Goal: Task Accomplishment & Management: Use online tool/utility

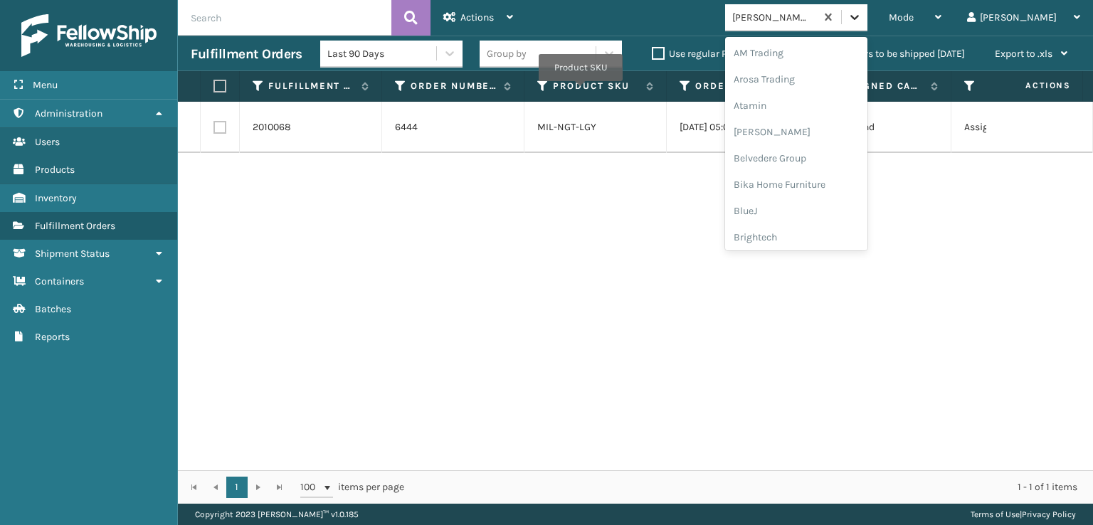
click at [867, 25] on div at bounding box center [855, 17] width 26 height 26
click at [851, 107] on div "FoamTex" at bounding box center [796, 110] width 142 height 26
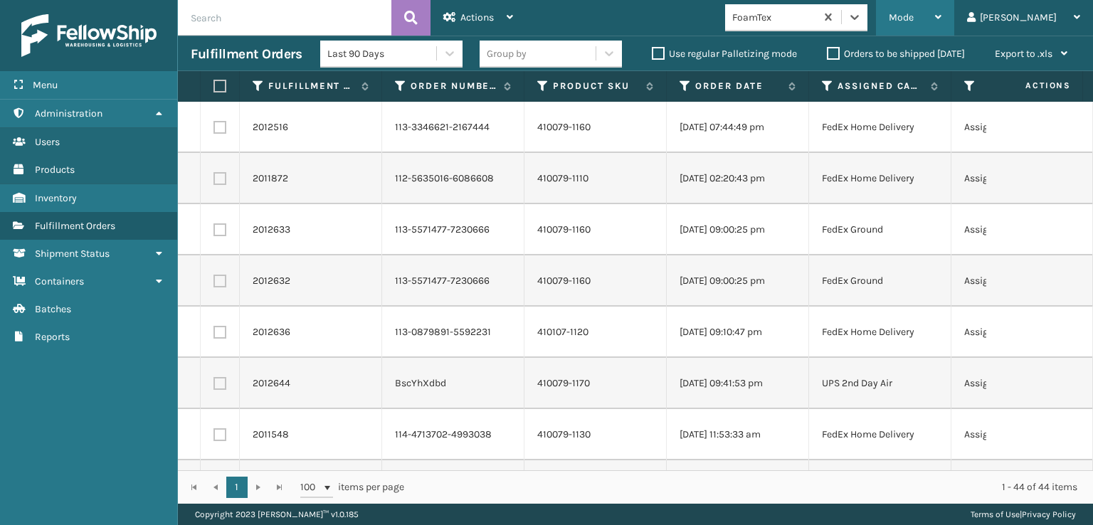
click at [943, 6] on div "Mode Regular Mode Picking Mode Labeling Mode Exit Scan Mode" at bounding box center [915, 18] width 78 height 36
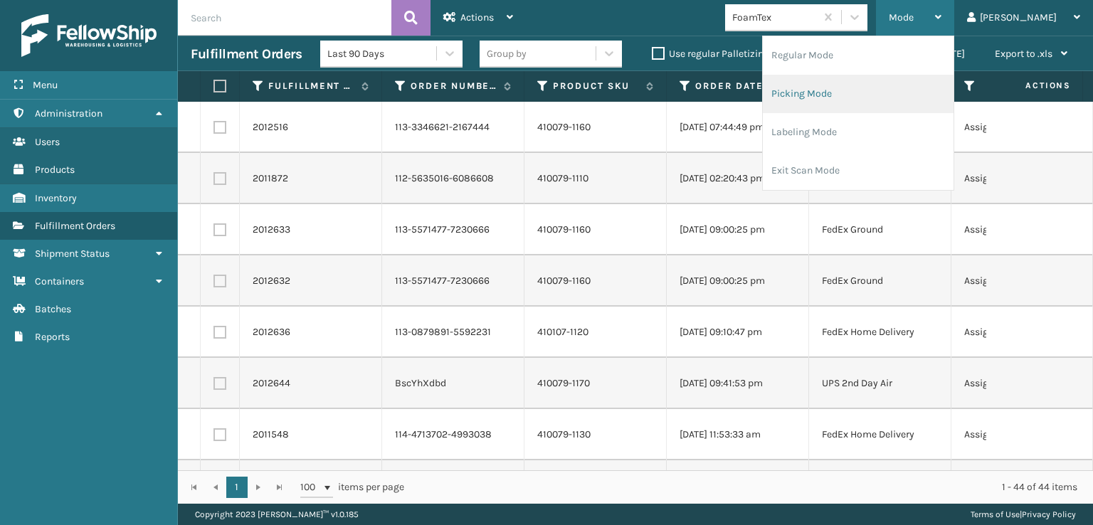
click at [869, 94] on li "Picking Mode" at bounding box center [858, 94] width 191 height 38
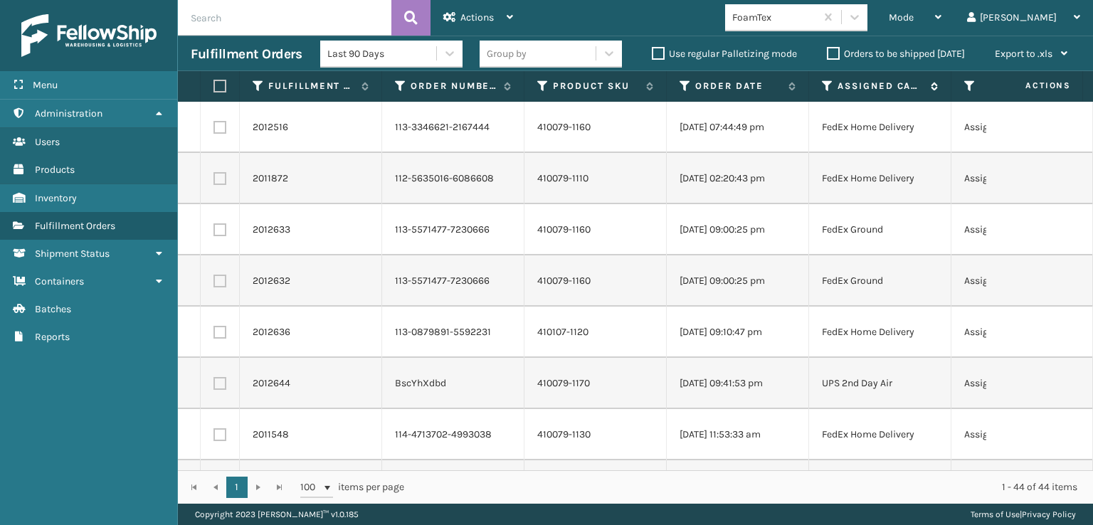
click at [835, 83] on div "Assigned Carrier Service" at bounding box center [880, 86] width 116 height 13
click at [216, 85] on label at bounding box center [217, 86] width 9 height 13
click at [214, 85] on input "checkbox" at bounding box center [213, 86] width 1 height 9
checkbox input "true"
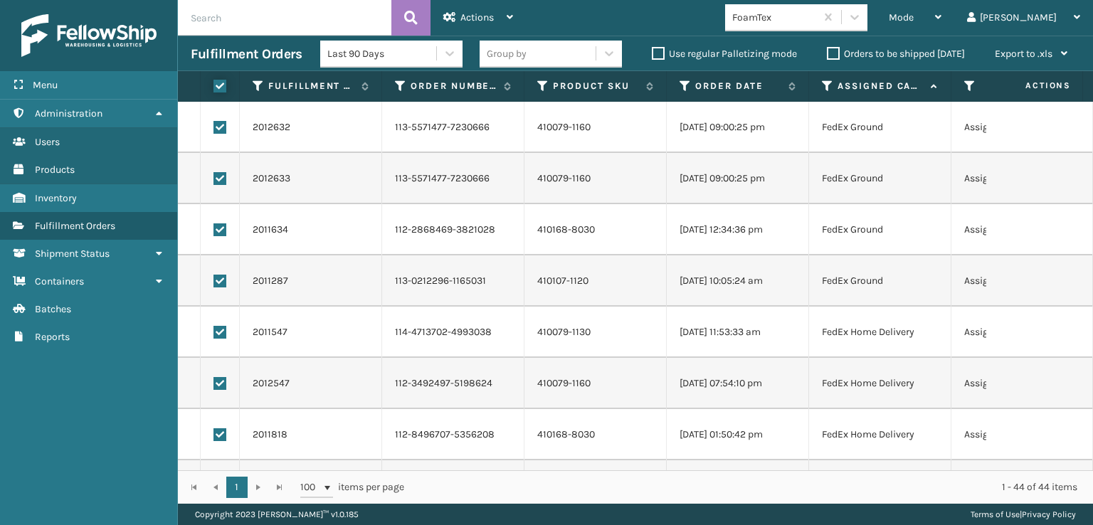
checkbox input "true"
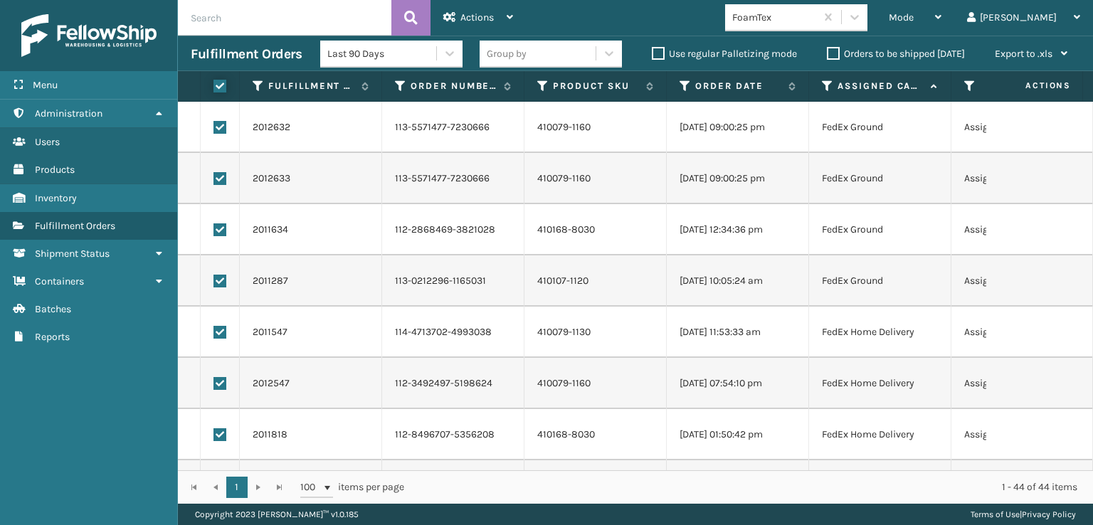
checkbox input "true"
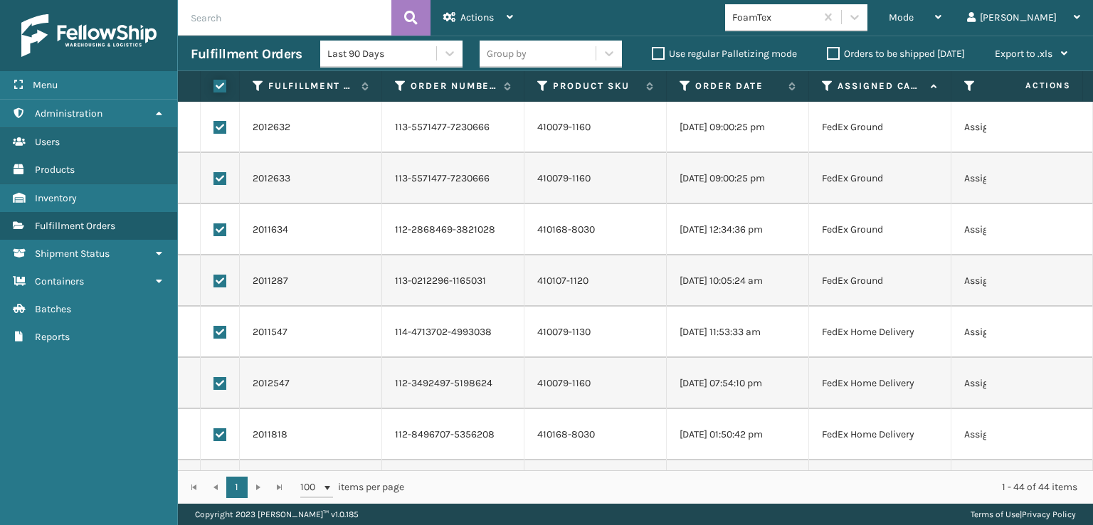
checkbox input "true"
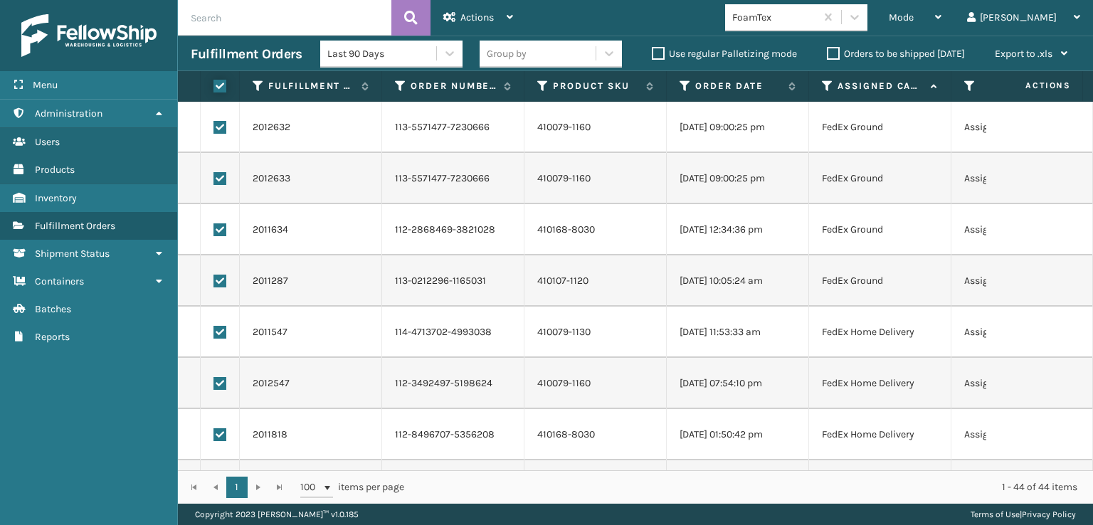
checkbox input "true"
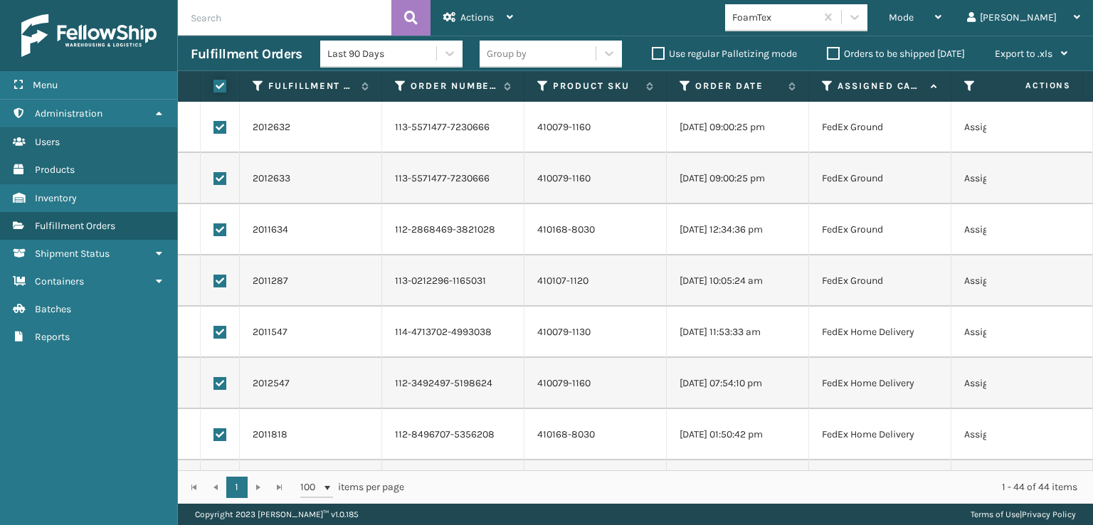
checkbox input "true"
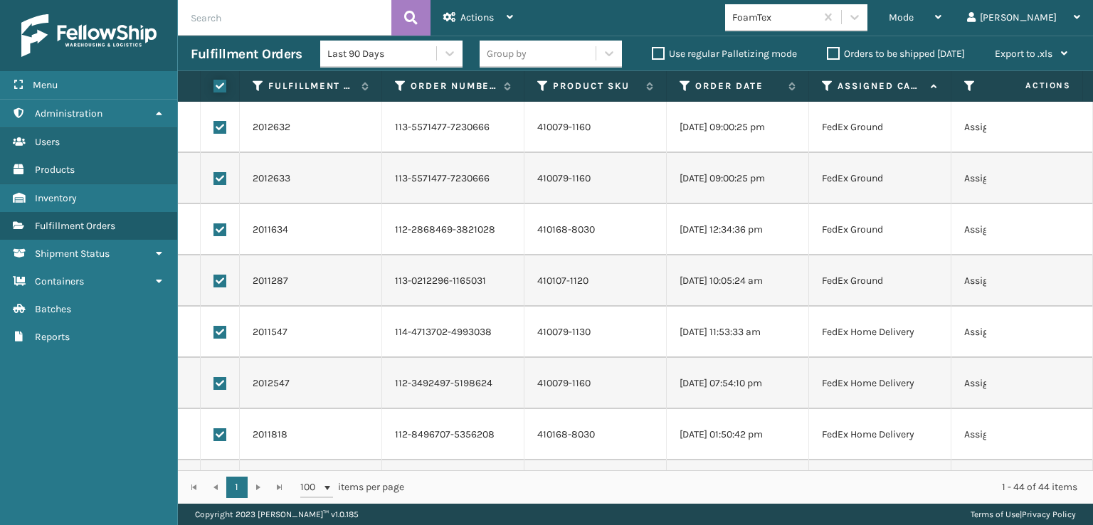
checkbox input "true"
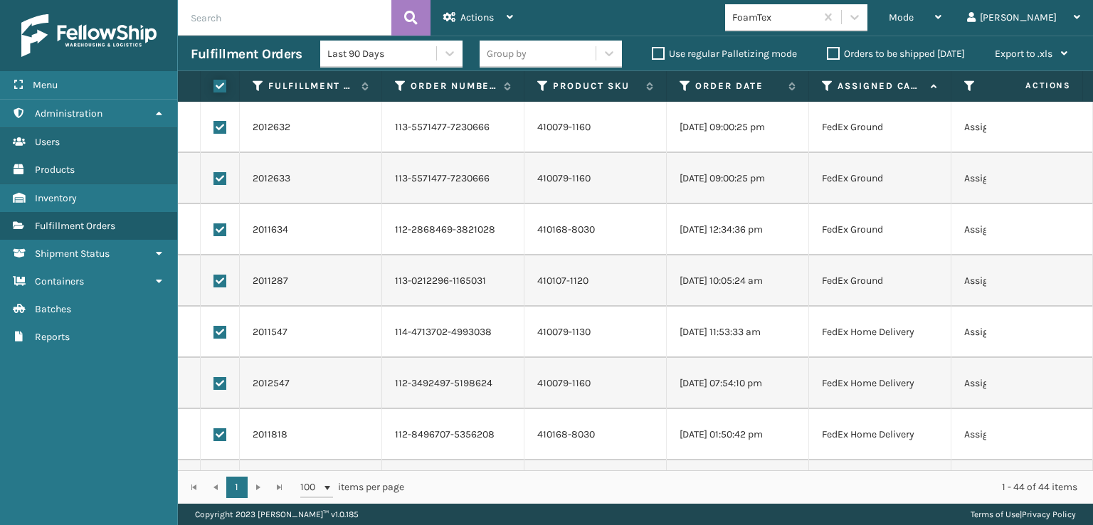
checkbox input "true"
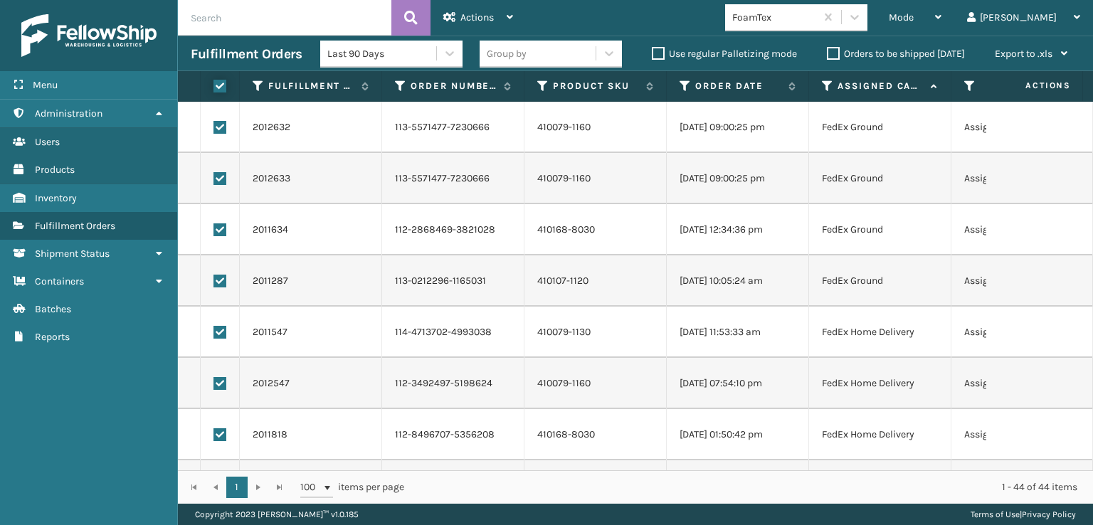
checkbox input "true"
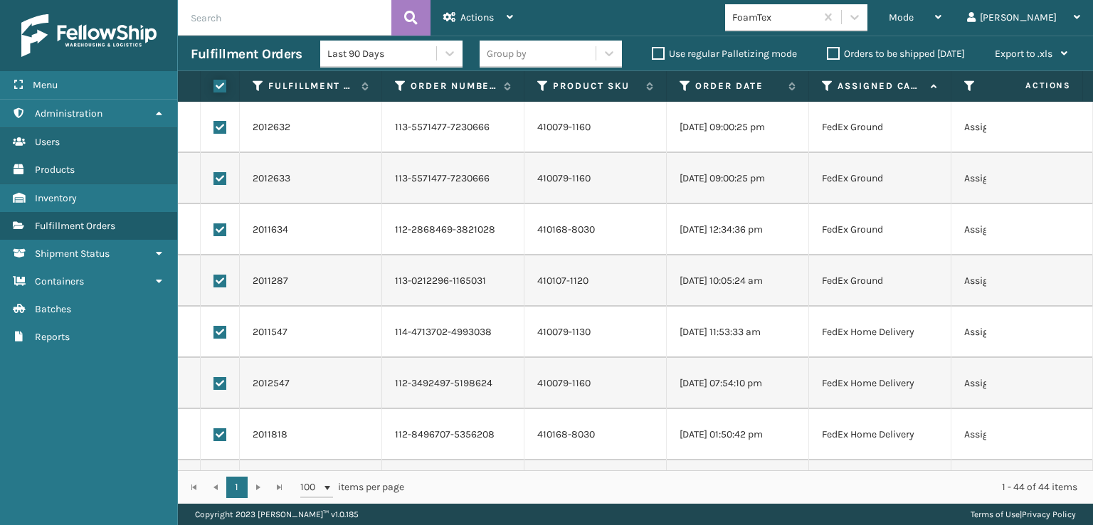
checkbox input "true"
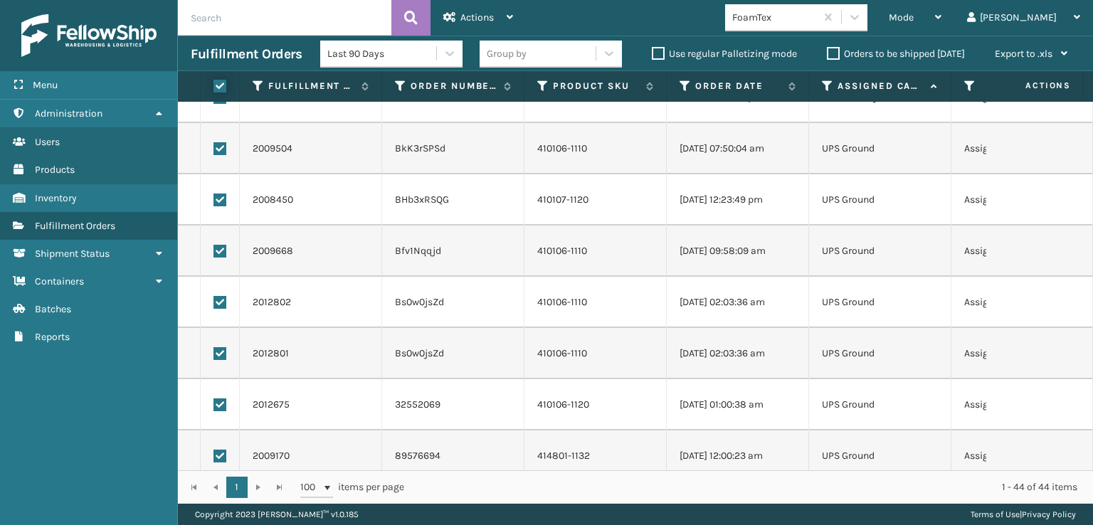
scroll to position [1895, 0]
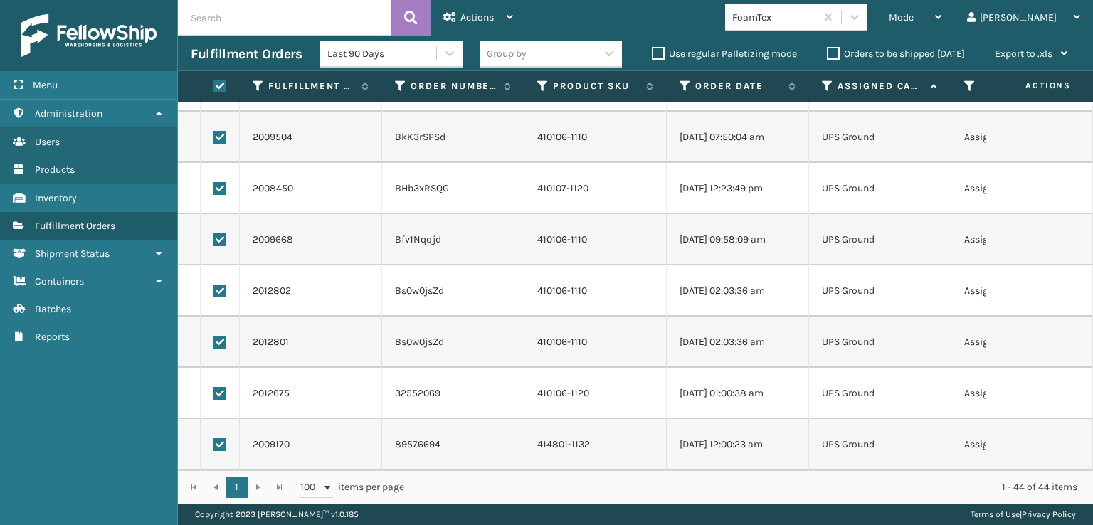
drag, startPoint x: 224, startPoint y: 430, endPoint x: 219, endPoint y: 412, distance: 18.5
click at [223, 438] on label at bounding box center [219, 444] width 13 height 13
click at [214, 438] on input "checkbox" at bounding box center [213, 442] width 1 height 9
checkbox input "false"
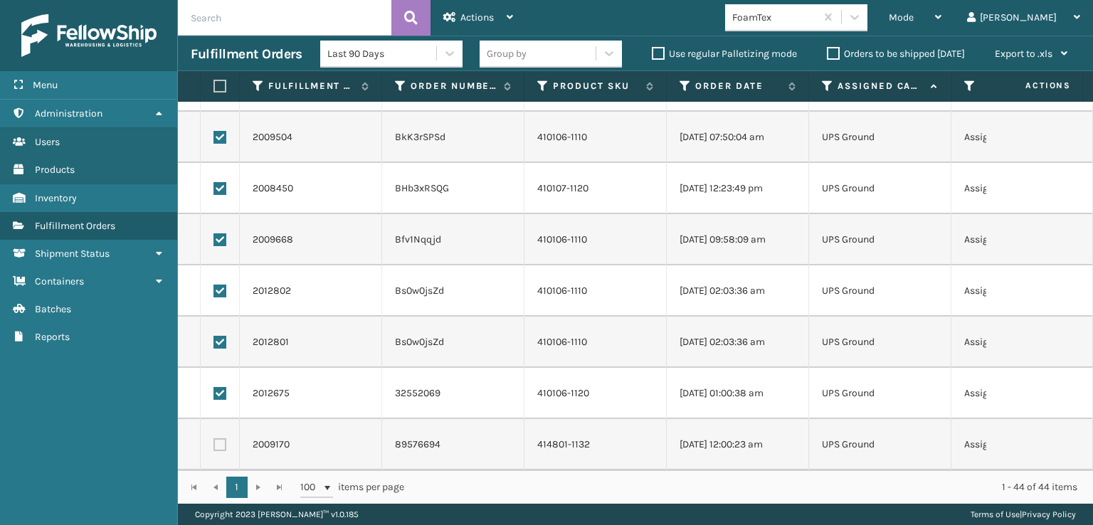
click at [222, 374] on td at bounding box center [220, 393] width 39 height 51
click at [221, 387] on label at bounding box center [219, 393] width 13 height 13
click at [214, 387] on input "checkbox" at bounding box center [213, 391] width 1 height 9
checkbox input "false"
drag, startPoint x: 225, startPoint y: 325, endPoint x: 214, endPoint y: 293, distance: 33.7
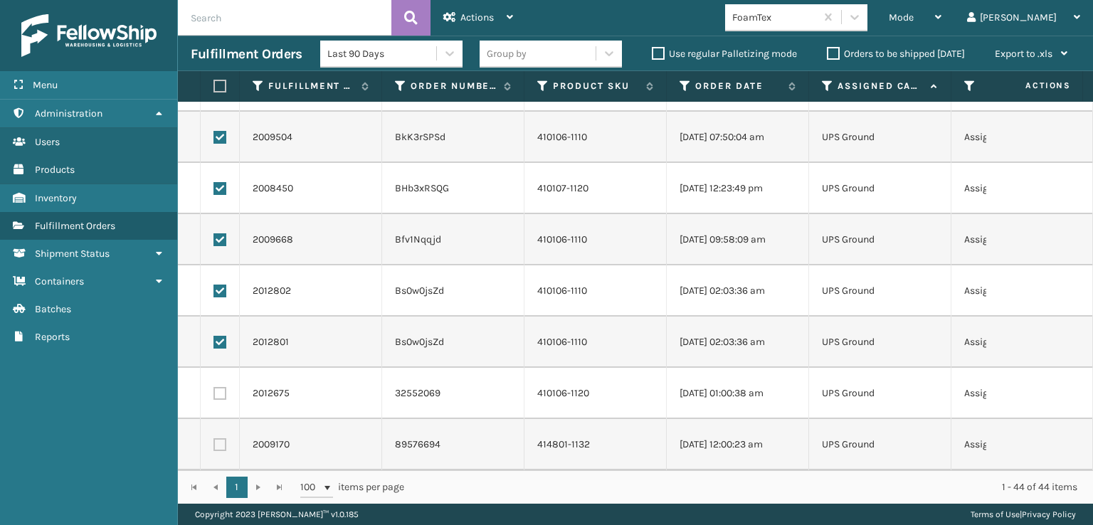
click at [225, 336] on label at bounding box center [219, 342] width 13 height 13
click at [214, 336] on input "checkbox" at bounding box center [213, 340] width 1 height 9
checkbox input "false"
click at [224, 285] on label at bounding box center [219, 291] width 13 height 13
click at [214, 285] on input "checkbox" at bounding box center [213, 289] width 1 height 9
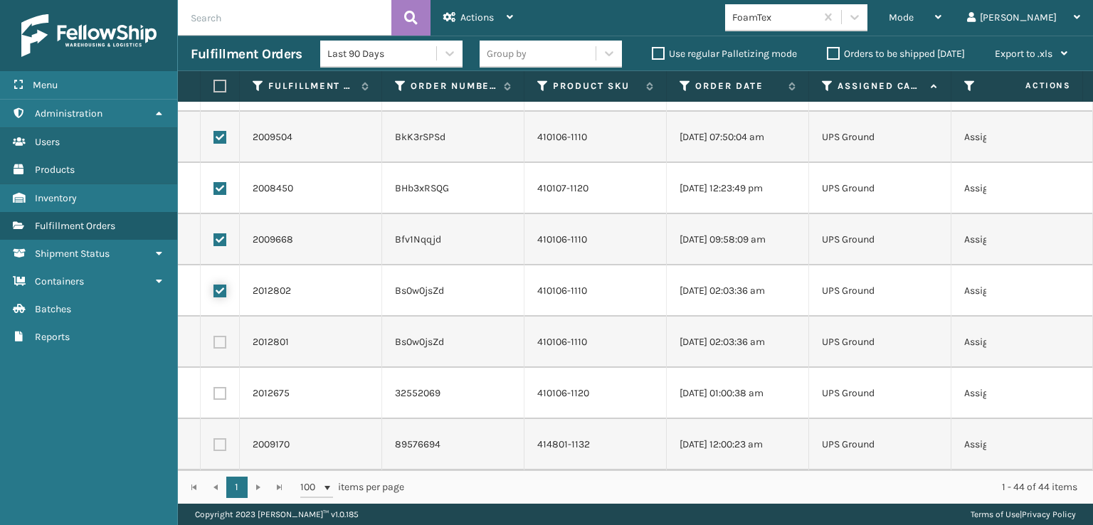
checkbox input "false"
click at [220, 237] on td at bounding box center [220, 239] width 39 height 51
click at [220, 169] on td at bounding box center [220, 188] width 39 height 51
click at [218, 186] on td at bounding box center [220, 188] width 39 height 51
click at [218, 182] on label at bounding box center [219, 188] width 13 height 13
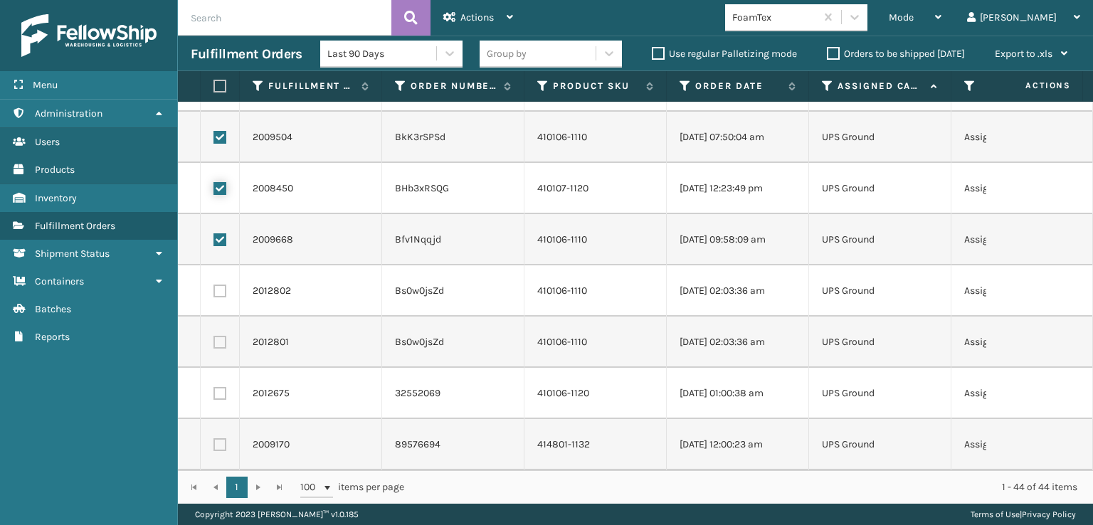
click at [214, 182] on input "checkbox" at bounding box center [213, 186] width 1 height 9
checkbox input "false"
click at [217, 233] on label at bounding box center [219, 239] width 13 height 13
click at [214, 233] on input "checkbox" at bounding box center [213, 237] width 1 height 9
checkbox input "false"
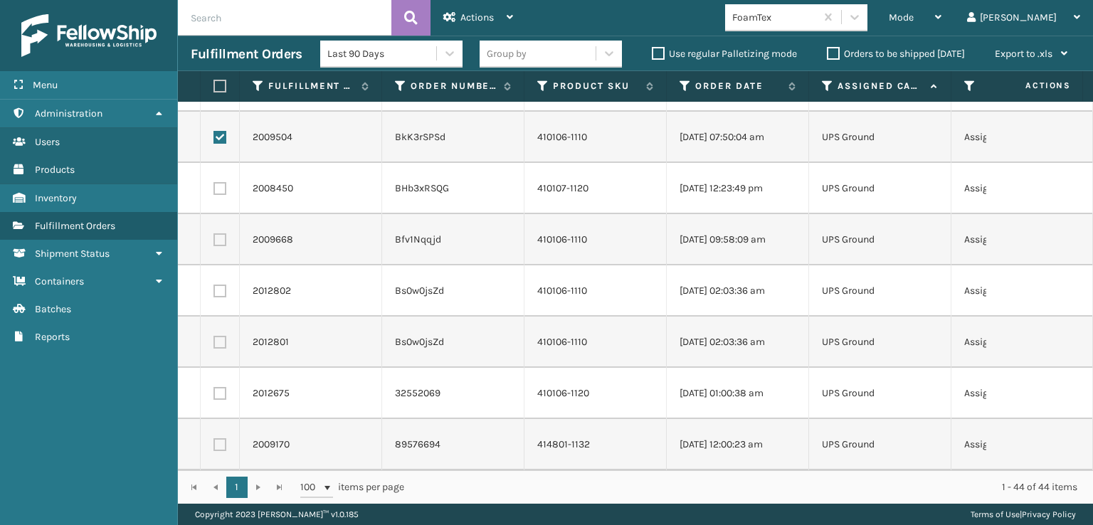
click at [223, 131] on label at bounding box center [219, 137] width 13 height 13
click at [214, 131] on input "checkbox" at bounding box center [213, 135] width 1 height 9
checkbox input "false"
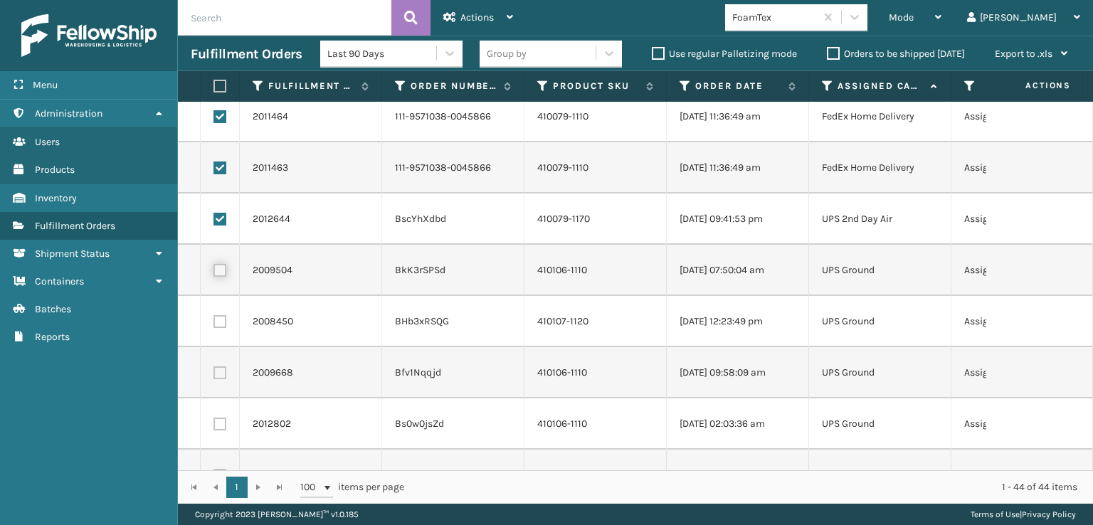
scroll to position [1682, 0]
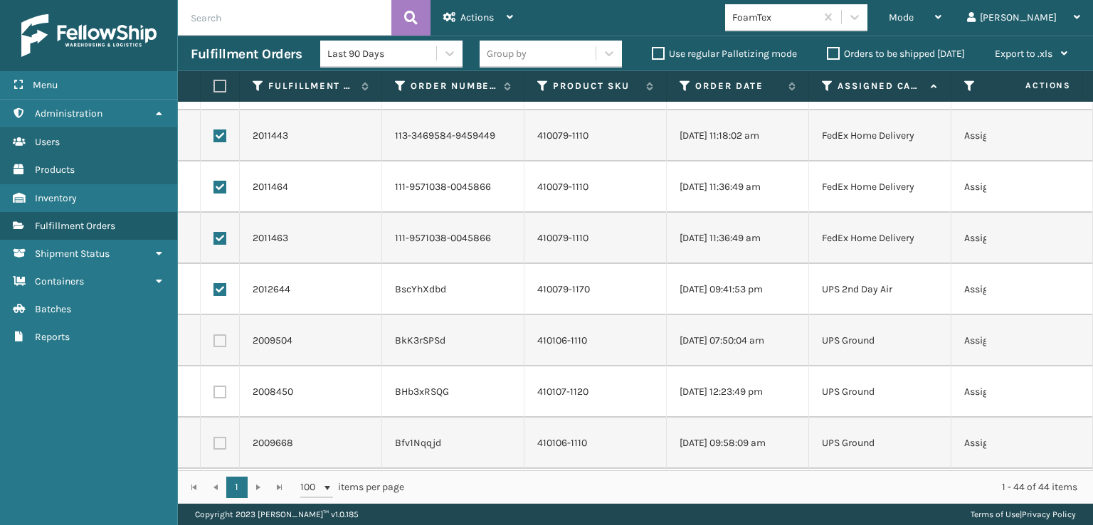
click at [218, 285] on label at bounding box center [219, 289] width 13 height 13
click at [214, 285] on input "checkbox" at bounding box center [213, 287] width 1 height 9
checkbox input "false"
click at [493, 12] on span "Actions" at bounding box center [476, 17] width 33 height 12
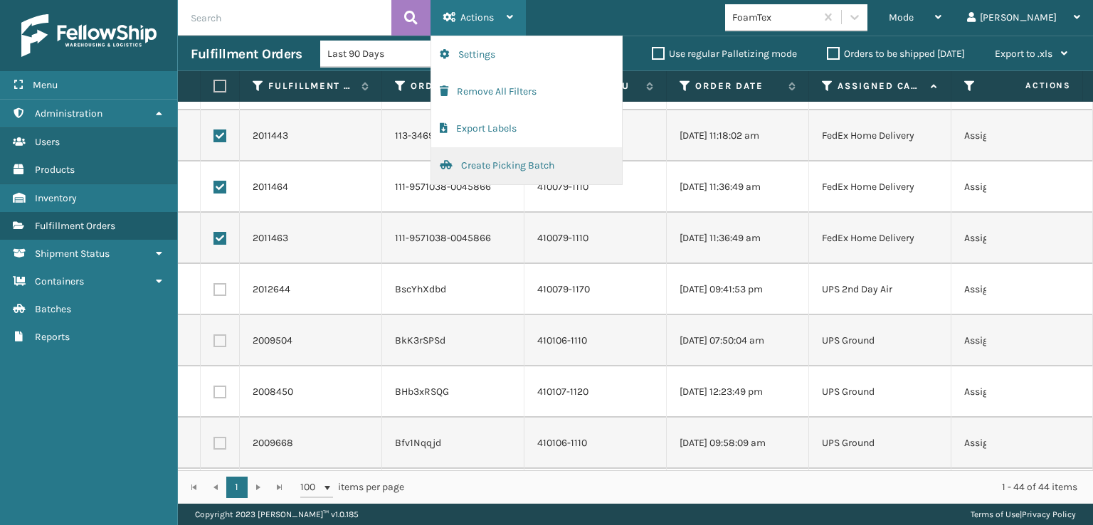
click at [522, 167] on button "Create Picking Batch" at bounding box center [526, 165] width 191 height 37
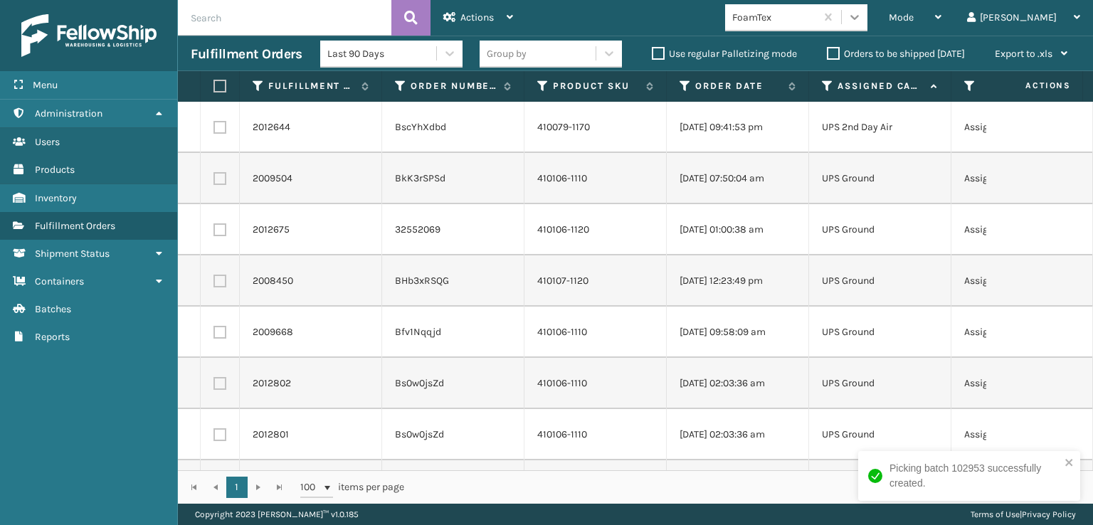
click at [867, 10] on div at bounding box center [855, 17] width 26 height 26
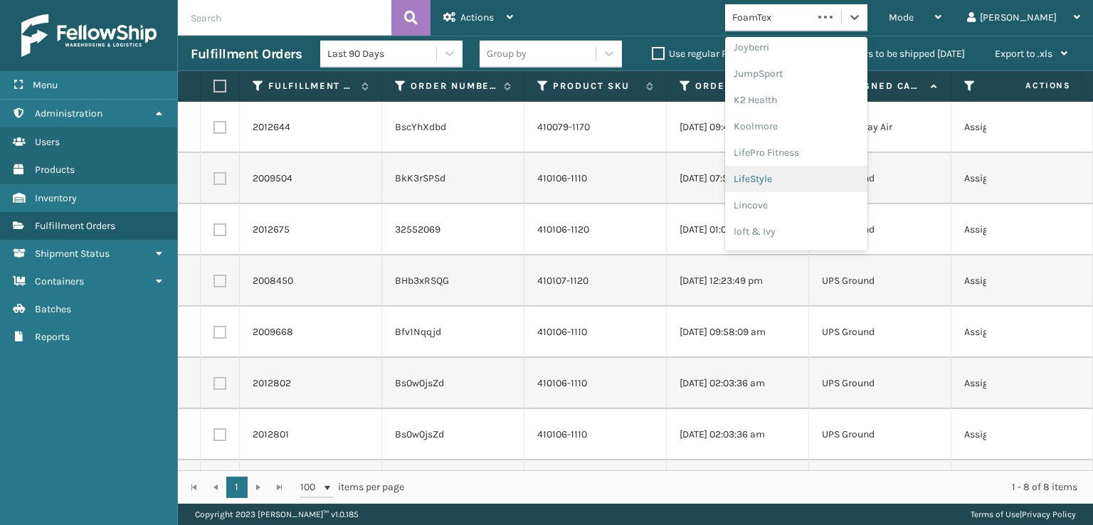
scroll to position [450, 0]
click at [852, 234] on div "[PERSON_NAME] Brands" at bounding box center [796, 235] width 142 height 26
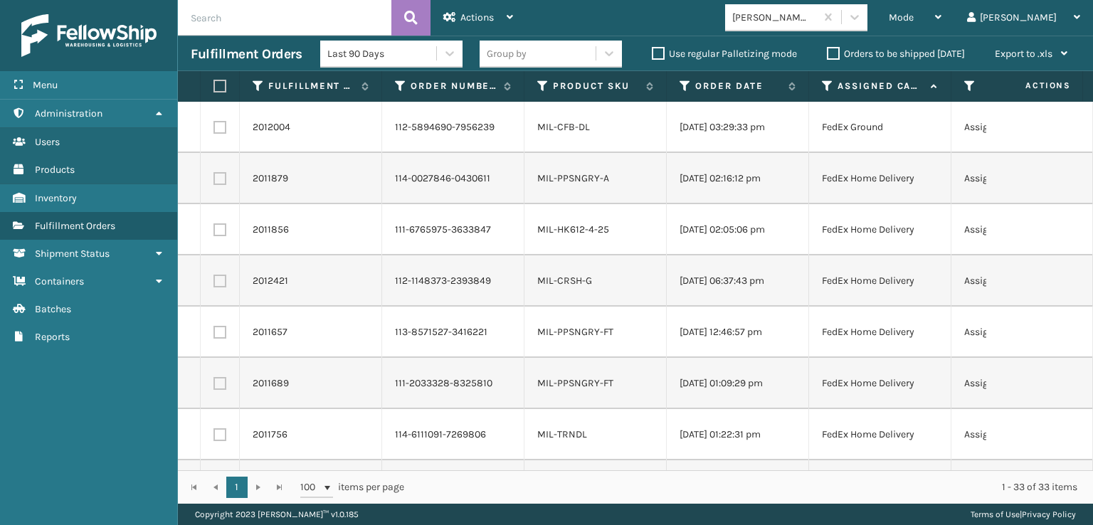
click at [219, 86] on label at bounding box center [217, 86] width 9 height 13
click at [214, 86] on input "checkbox" at bounding box center [213, 86] width 1 height 9
checkbox input "true"
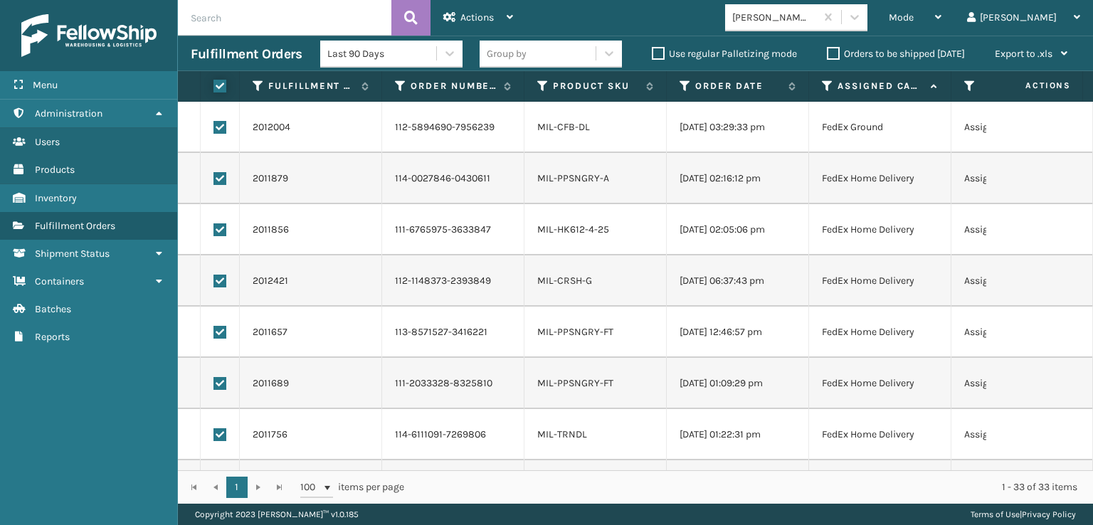
checkbox input "true"
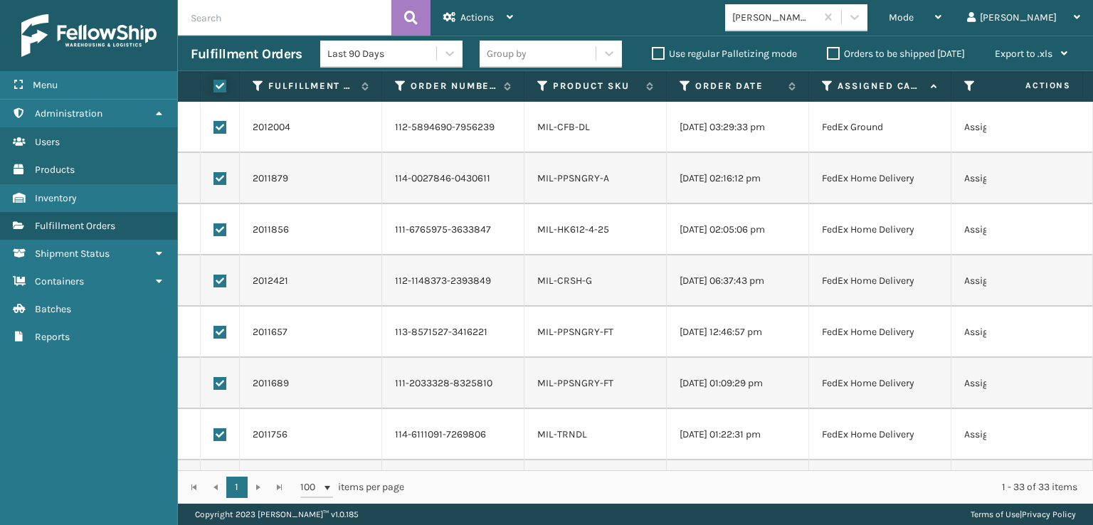
checkbox input "true"
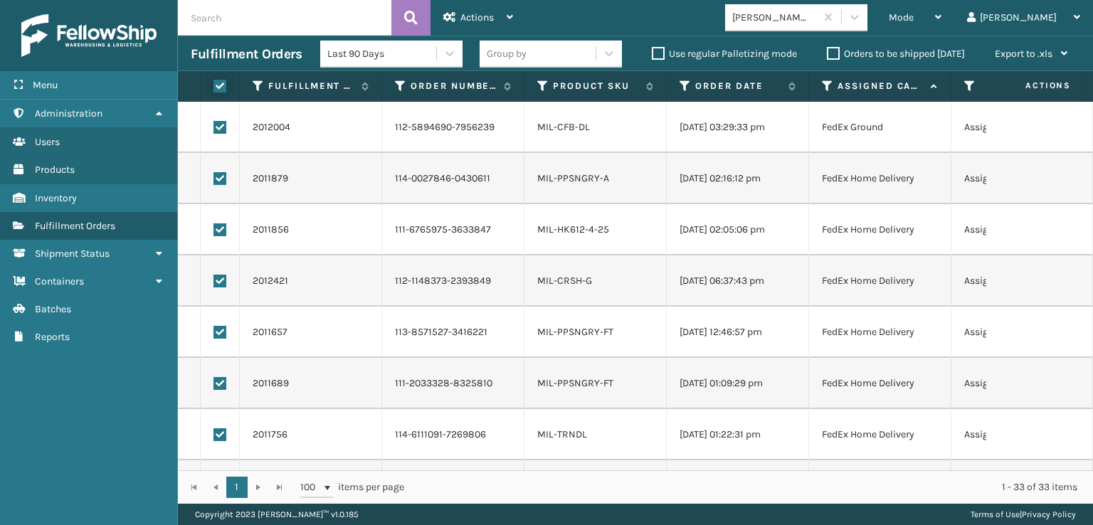
checkbox input "true"
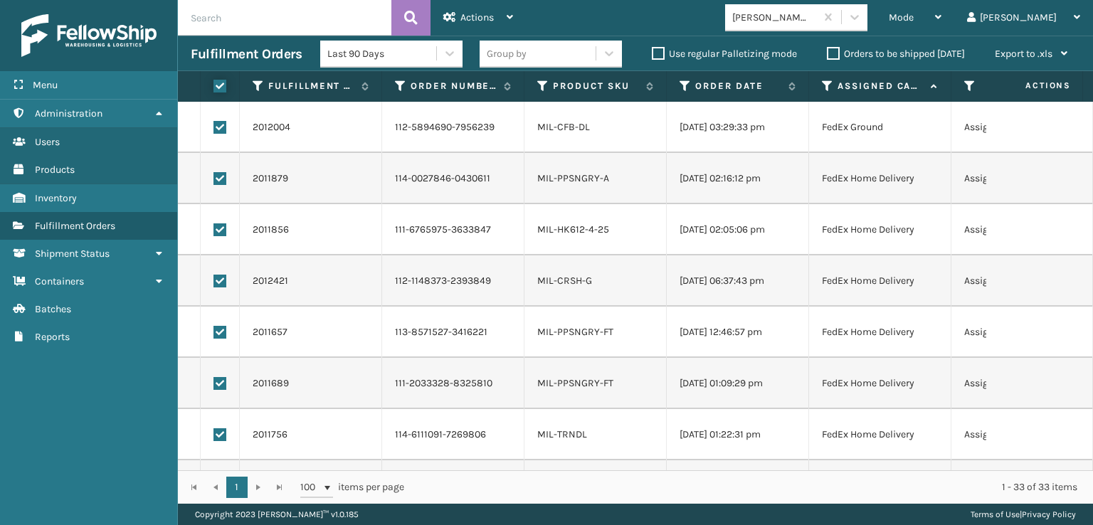
checkbox input "true"
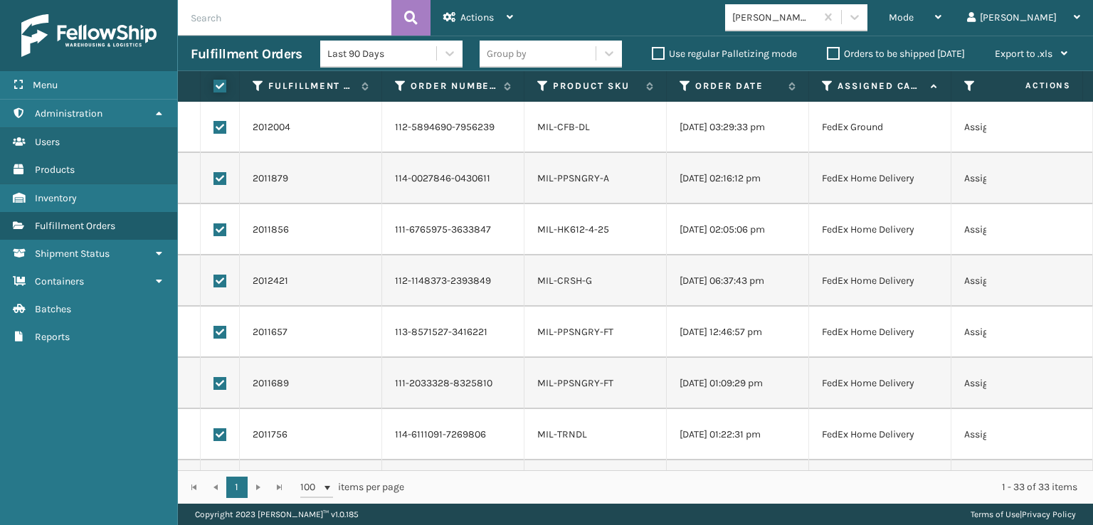
checkbox input "true"
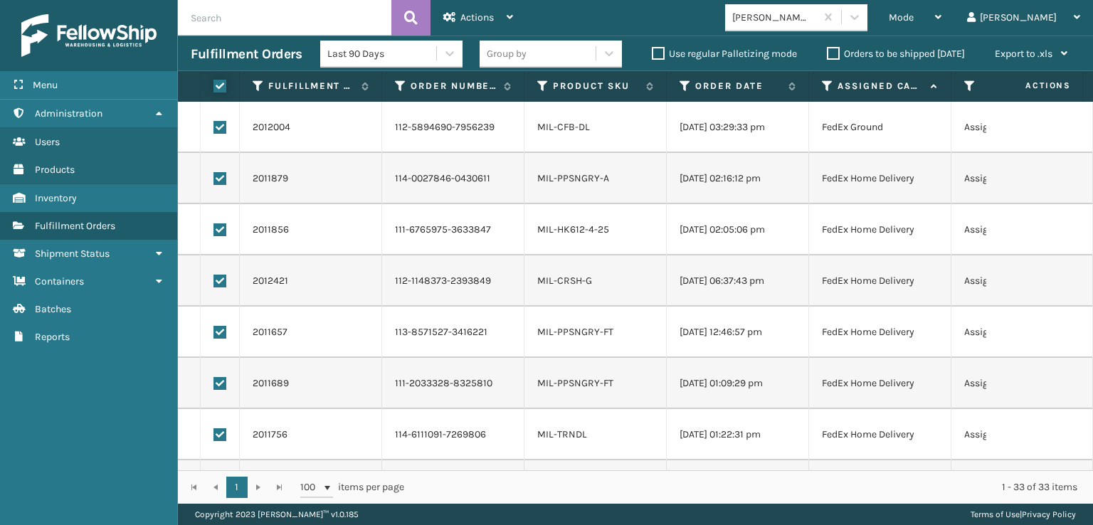
checkbox input "true"
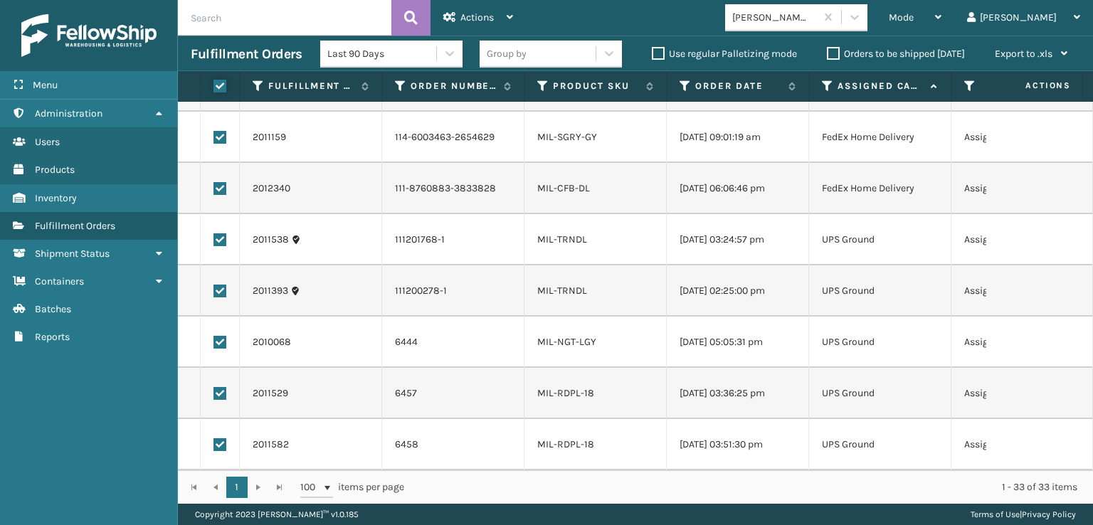
scroll to position [1332, 0]
click at [213, 440] on label at bounding box center [219, 444] width 13 height 13
click at [213, 440] on input "checkbox" at bounding box center [213, 442] width 1 height 9
checkbox input "false"
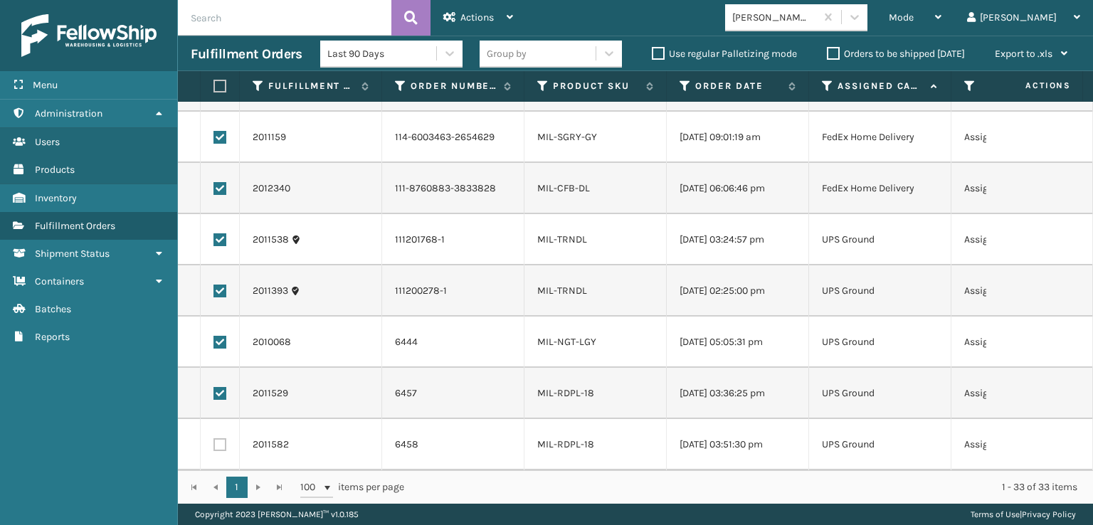
click at [213, 387] on label at bounding box center [219, 393] width 13 height 13
click at [213, 387] on input "checkbox" at bounding box center [213, 391] width 1 height 9
checkbox input "false"
click at [221, 336] on label at bounding box center [219, 342] width 13 height 13
click at [214, 336] on input "checkbox" at bounding box center [213, 340] width 1 height 9
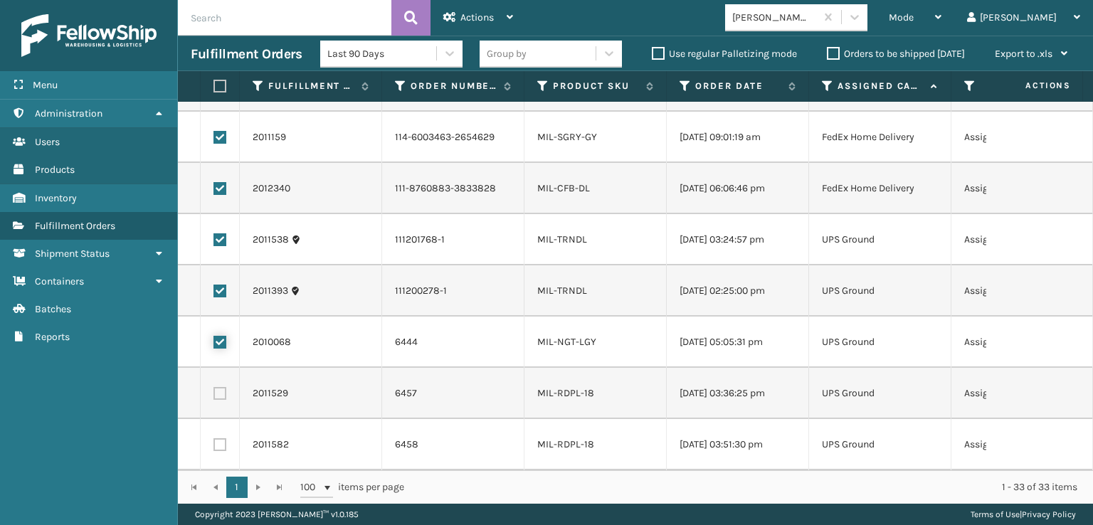
checkbox input "false"
click at [224, 265] on td at bounding box center [220, 290] width 39 height 51
click at [222, 233] on label at bounding box center [219, 239] width 13 height 13
click at [214, 233] on input "checkbox" at bounding box center [213, 237] width 1 height 9
checkbox input "false"
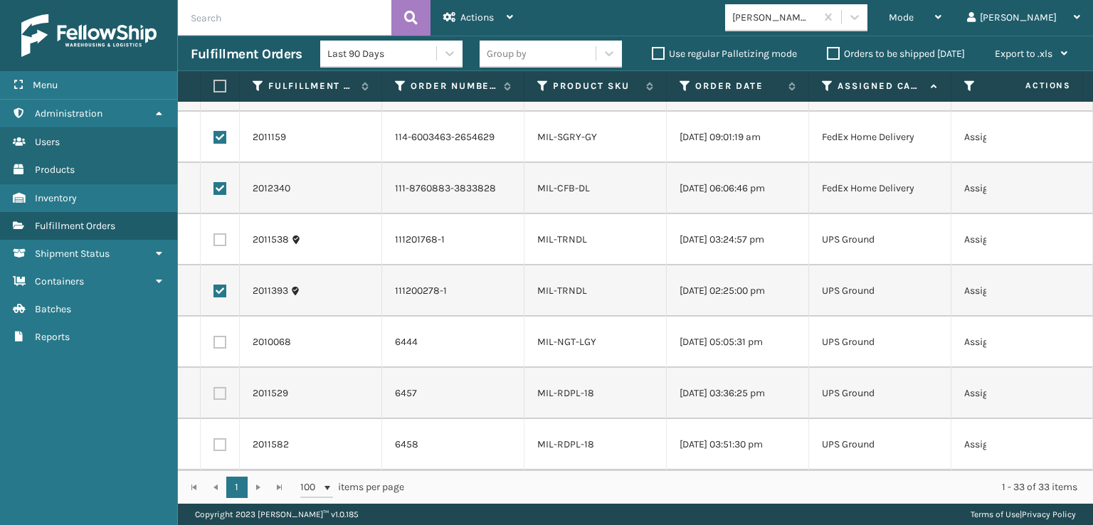
click at [219, 285] on label at bounding box center [219, 291] width 13 height 13
click at [214, 285] on input "checkbox" at bounding box center [213, 289] width 1 height 9
checkbox input "false"
click at [490, 9] on div "Actions" at bounding box center [478, 18] width 70 height 36
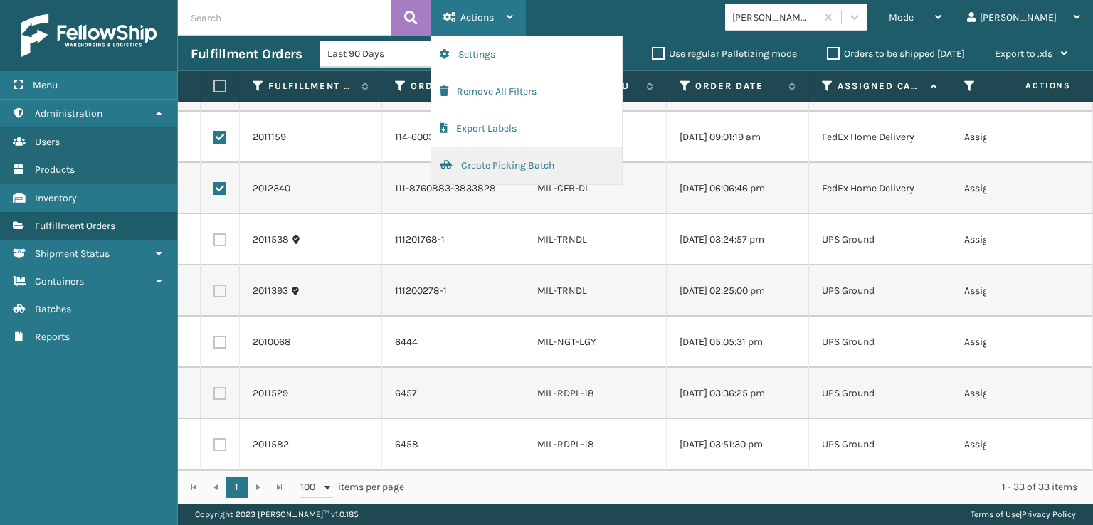
click at [523, 165] on button "Create Picking Batch" at bounding box center [526, 165] width 191 height 37
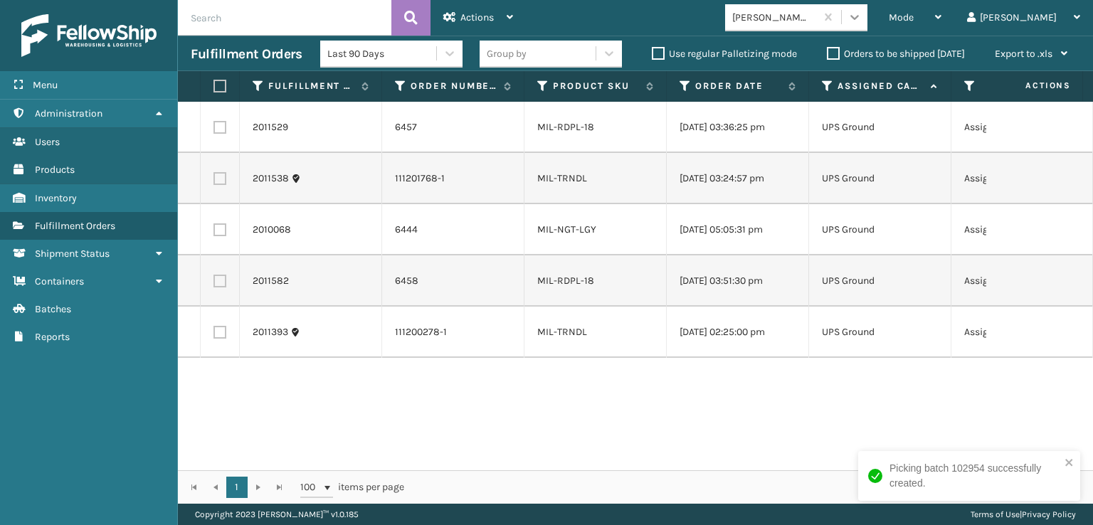
click at [862, 14] on icon at bounding box center [854, 17] width 14 height 14
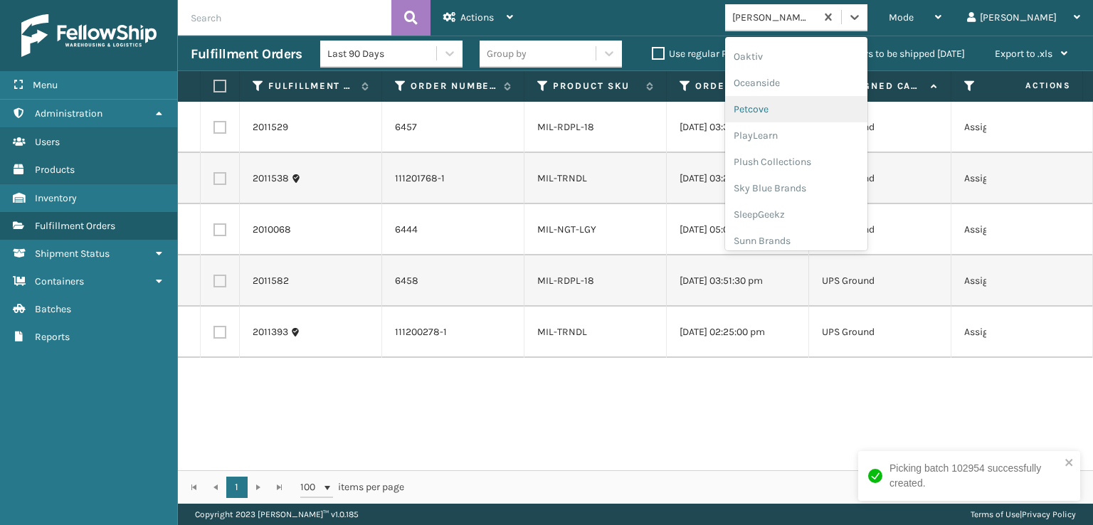
scroll to position [687, 0]
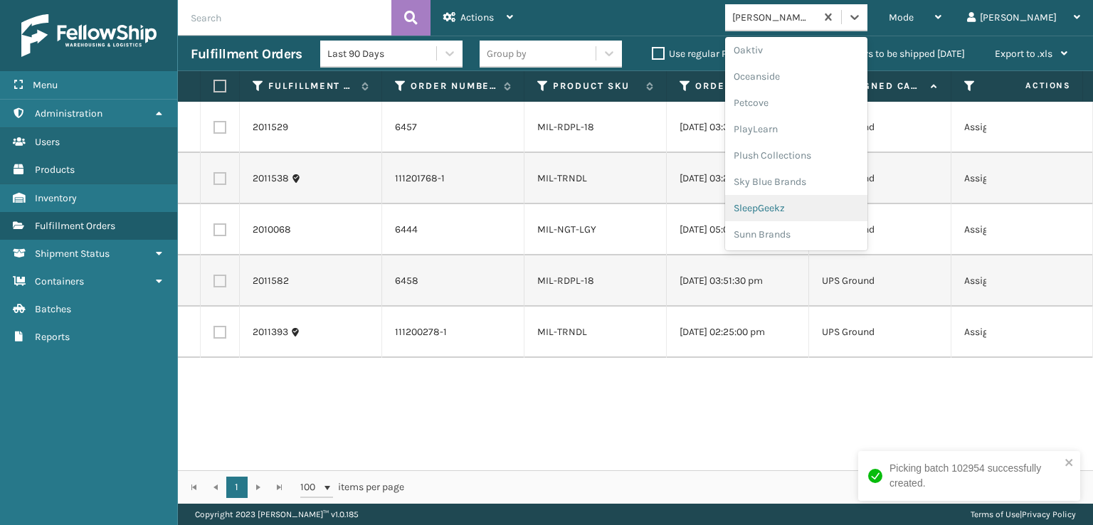
click at [860, 207] on div "SleepGeekz" at bounding box center [796, 208] width 142 height 26
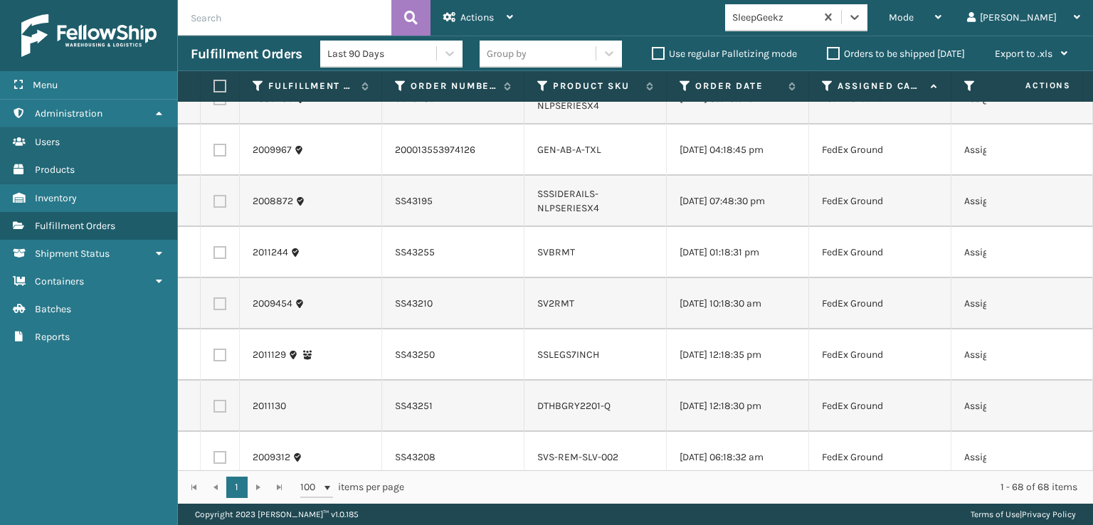
scroll to position [356, 0]
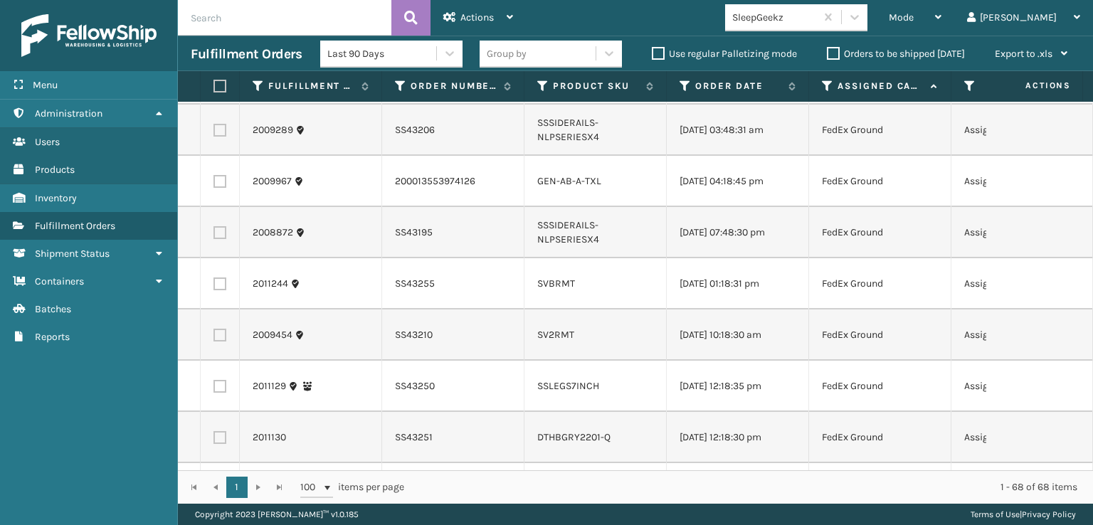
click at [219, 179] on label at bounding box center [219, 181] width 13 height 13
click at [214, 179] on input "checkbox" at bounding box center [213, 179] width 1 height 9
checkbox input "true"
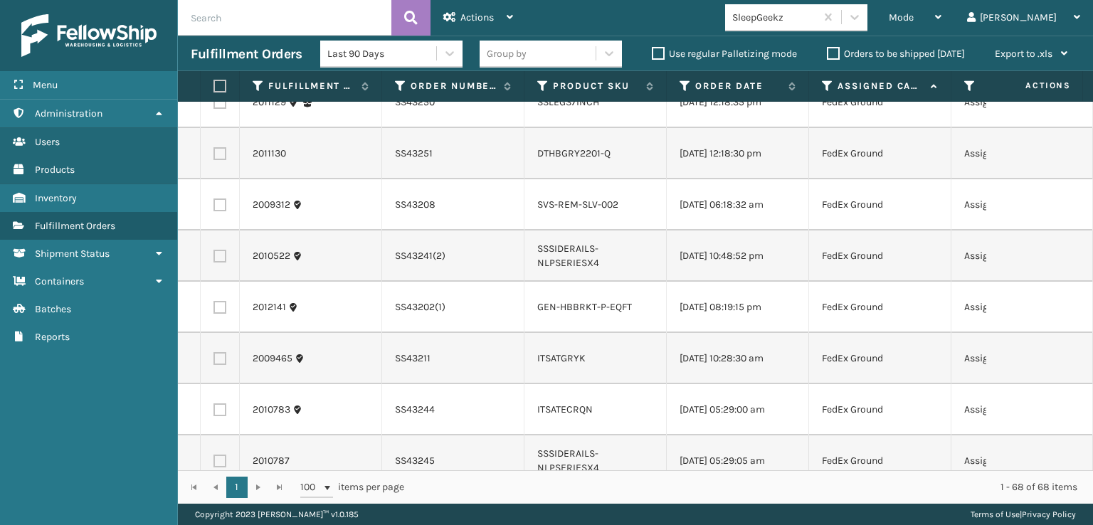
scroll to position [640, 0]
click at [221, 159] on label at bounding box center [219, 153] width 13 height 13
click at [214, 156] on input "checkbox" at bounding box center [213, 151] width 1 height 9
checkbox input "true"
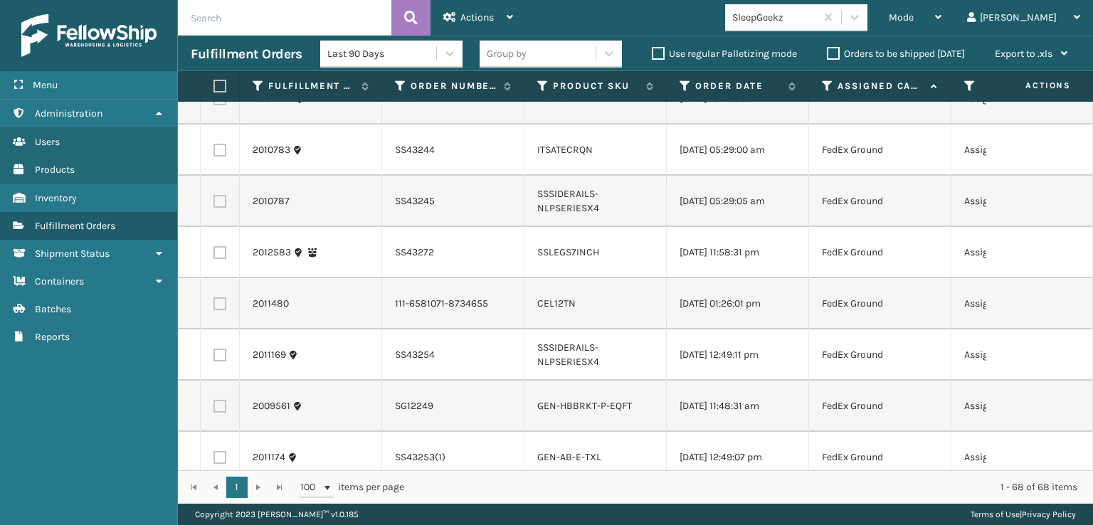
scroll to position [925, 0]
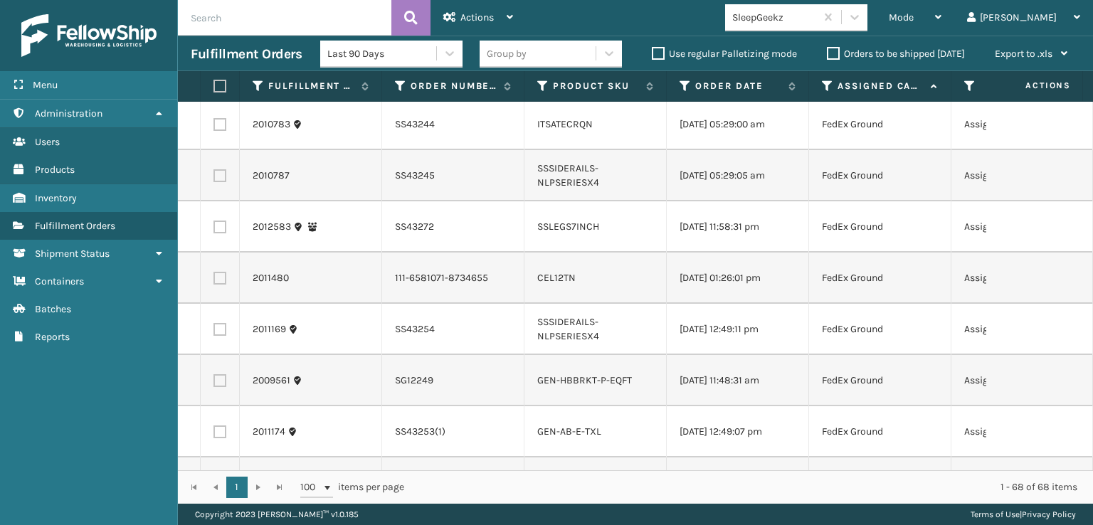
click at [225, 285] on label at bounding box center [219, 278] width 13 height 13
click at [214, 281] on input "checkbox" at bounding box center [213, 276] width 1 height 9
checkbox input "true"
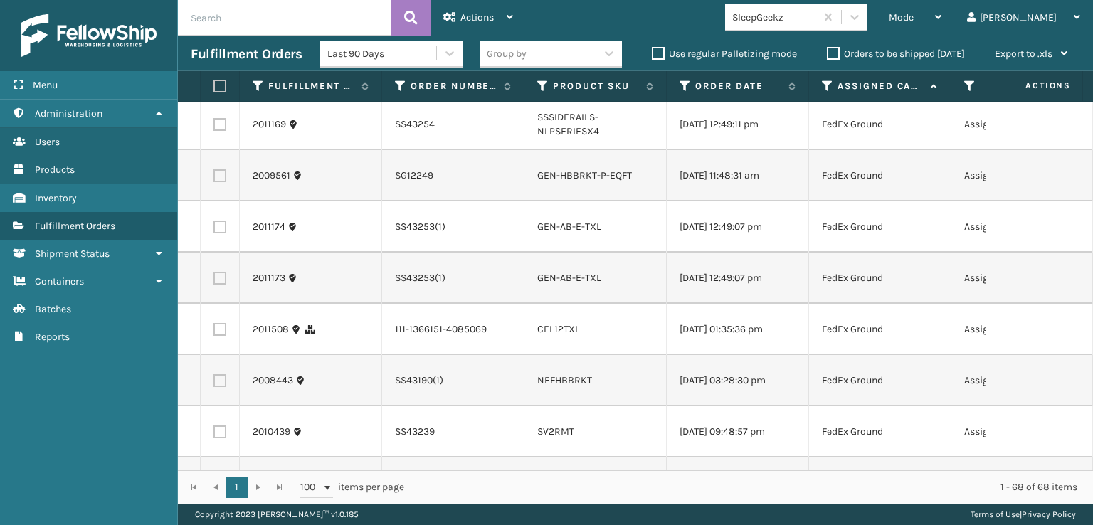
scroll to position [1138, 0]
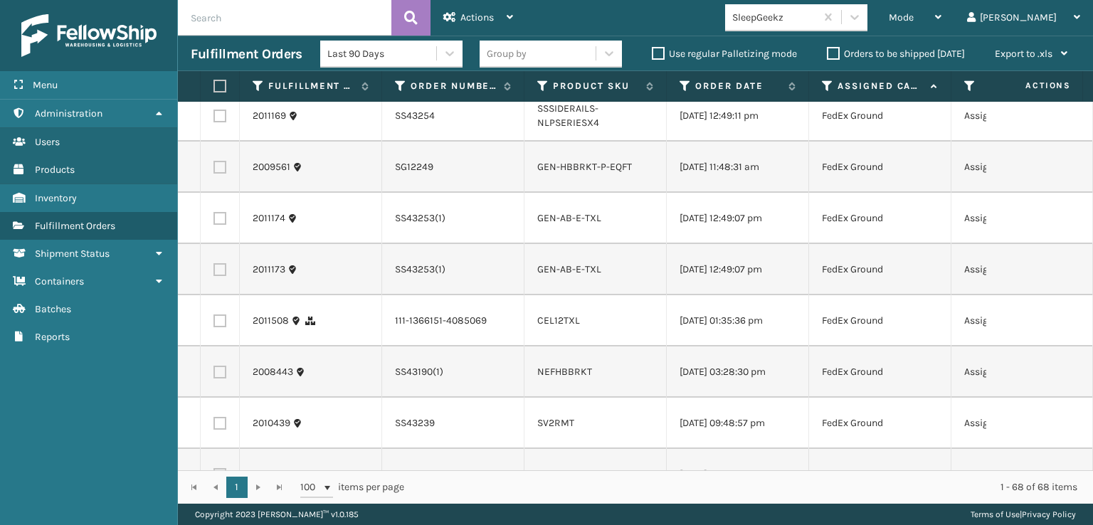
click at [221, 225] on label at bounding box center [219, 218] width 13 height 13
click at [214, 221] on input "checkbox" at bounding box center [213, 216] width 1 height 9
checkbox input "true"
click at [223, 276] on label at bounding box center [219, 269] width 13 height 13
click at [214, 273] on input "checkbox" at bounding box center [213, 267] width 1 height 9
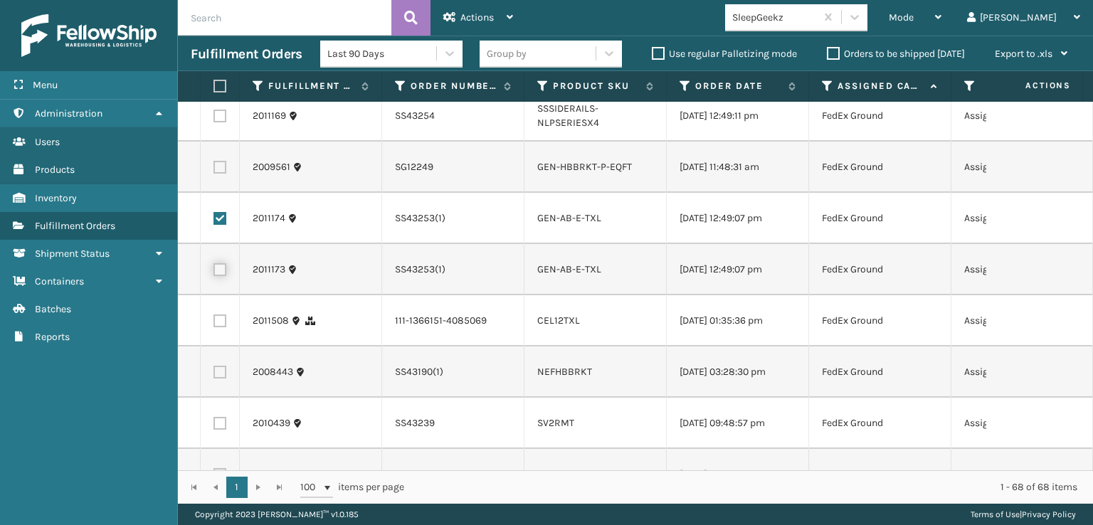
checkbox input "true"
click at [216, 327] on label at bounding box center [219, 320] width 13 height 13
click at [214, 324] on input "checkbox" at bounding box center [213, 318] width 1 height 9
checkbox input "true"
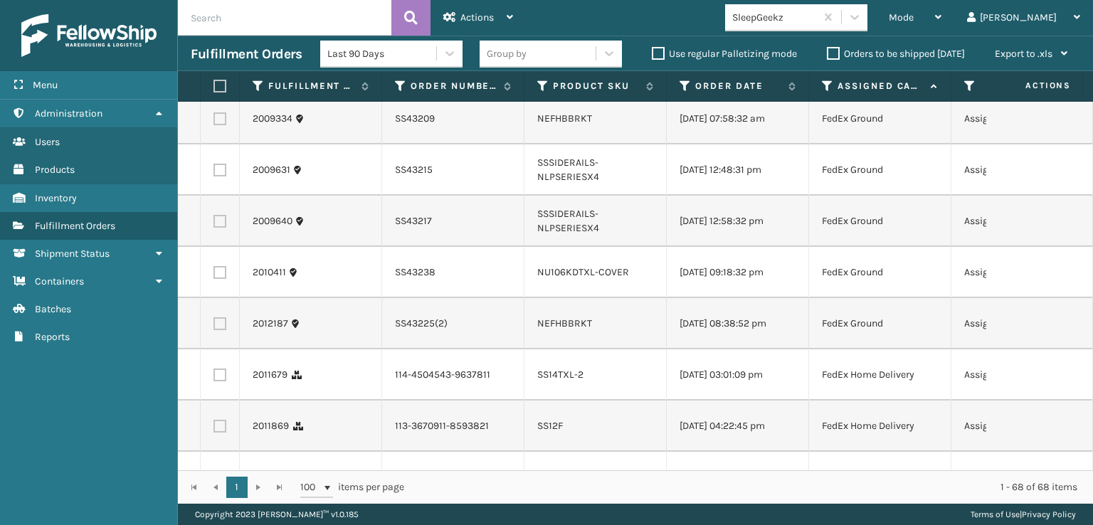
scroll to position [1565, 0]
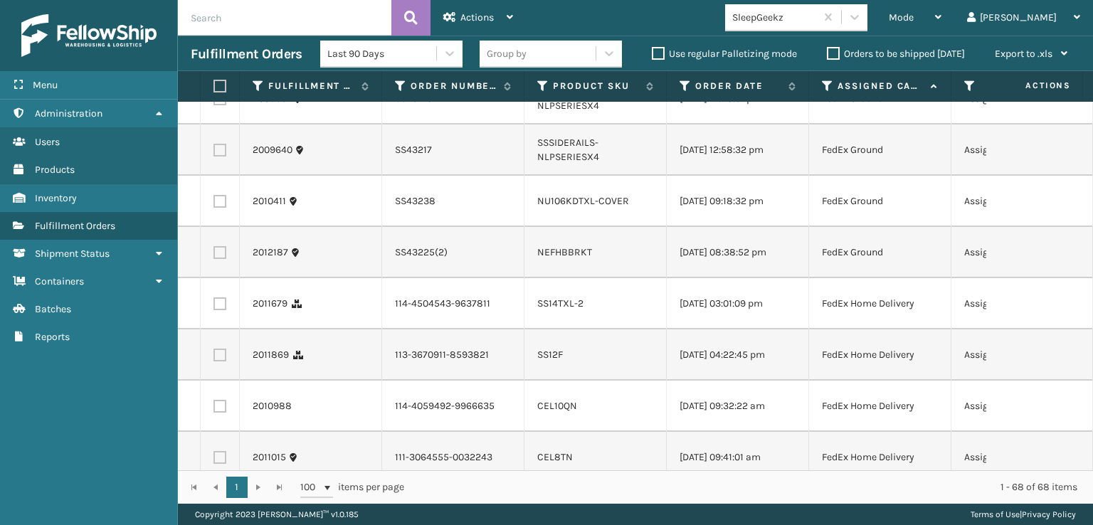
drag, startPoint x: 223, startPoint y: 365, endPoint x: 217, endPoint y: 374, distance: 10.9
click at [221, 310] on label at bounding box center [219, 303] width 13 height 13
click at [214, 307] on input "checkbox" at bounding box center [213, 301] width 1 height 9
checkbox input "true"
click at [215, 361] on label at bounding box center [219, 355] width 13 height 13
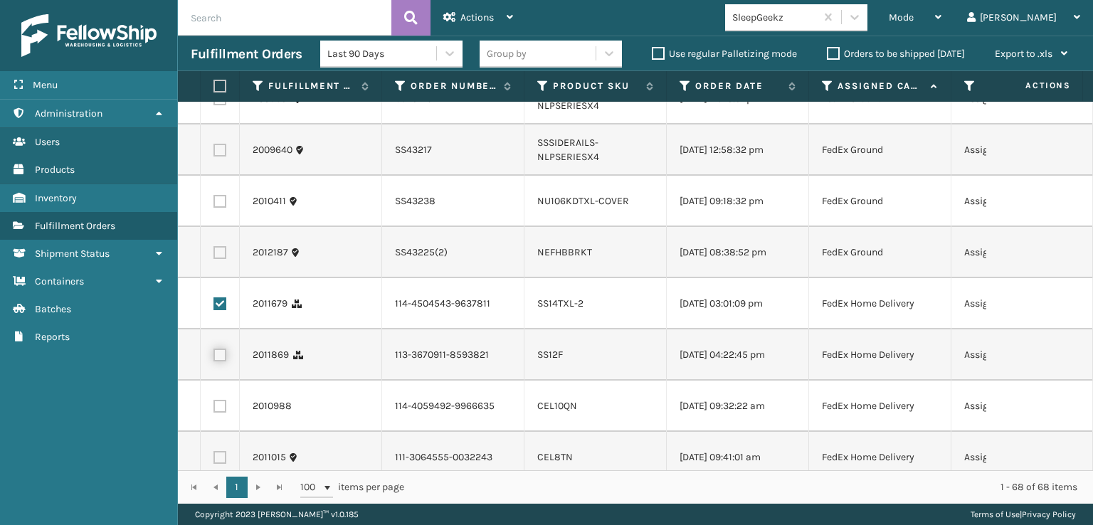
click at [214, 358] on input "checkbox" at bounding box center [213, 353] width 1 height 9
checkbox input "true"
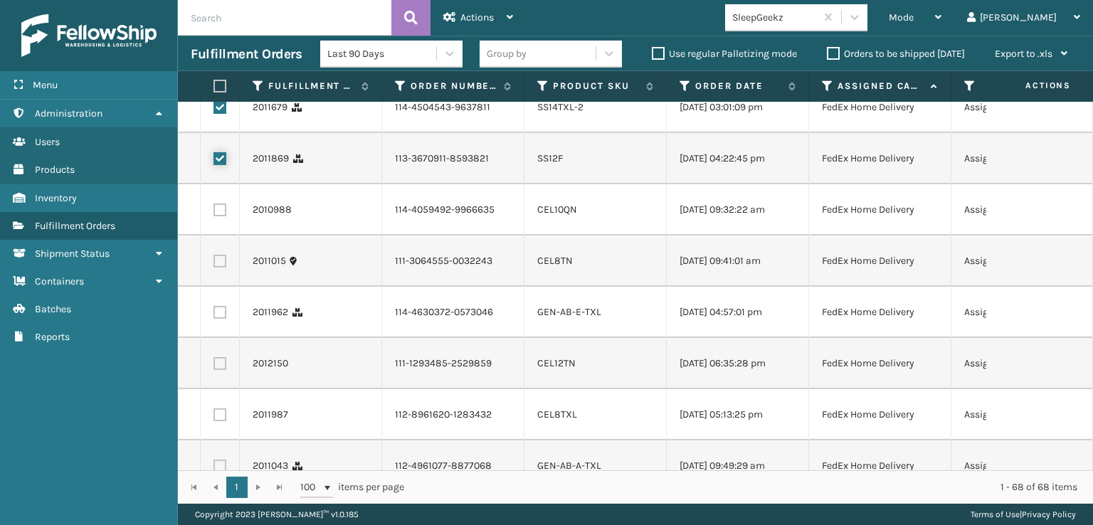
scroll to position [1779, 0]
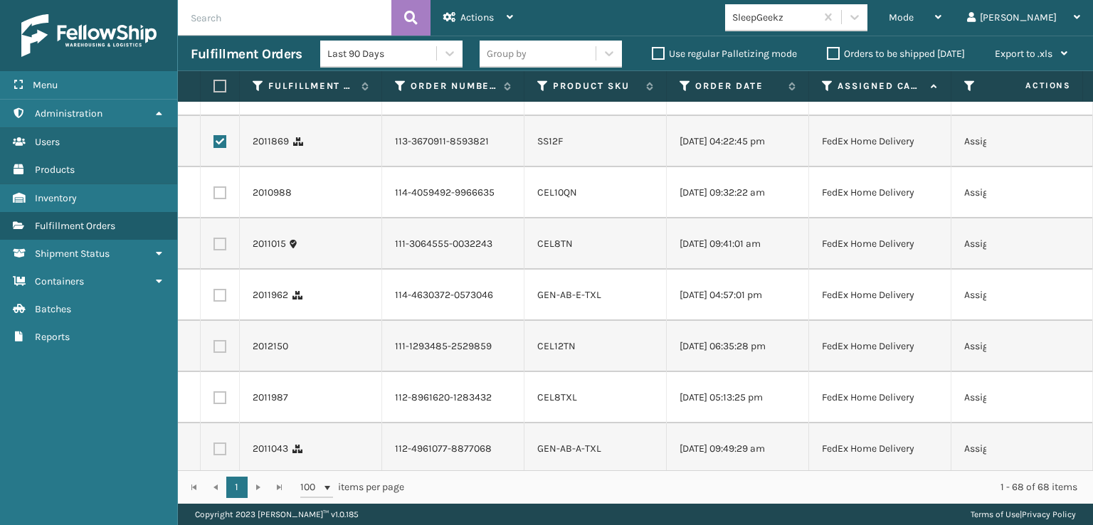
drag, startPoint x: 216, startPoint y: 274, endPoint x: 220, endPoint y: 285, distance: 11.2
click at [216, 199] on label at bounding box center [219, 192] width 13 height 13
click at [214, 196] on input "checkbox" at bounding box center [213, 190] width 1 height 9
checkbox input "true"
click at [222, 270] on td at bounding box center [220, 243] width 39 height 51
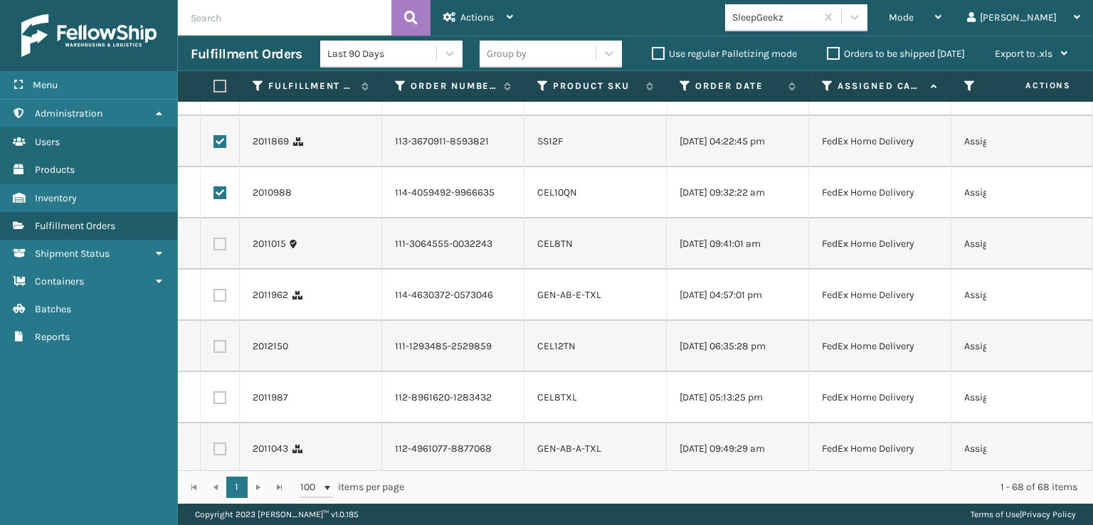
click at [222, 250] on label at bounding box center [219, 244] width 13 height 13
click at [214, 247] on input "checkbox" at bounding box center [213, 242] width 1 height 9
checkbox input "true"
click at [223, 302] on label at bounding box center [219, 295] width 13 height 13
click at [214, 298] on input "checkbox" at bounding box center [213, 293] width 1 height 9
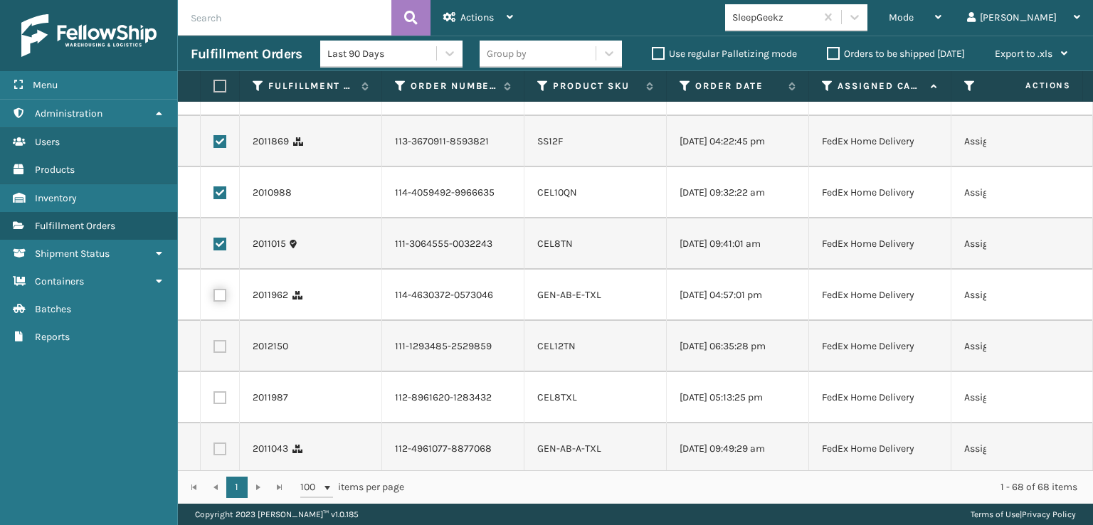
checkbox input "true"
click at [223, 353] on label at bounding box center [219, 346] width 13 height 13
click at [214, 349] on input "checkbox" at bounding box center [213, 344] width 1 height 9
checkbox input "true"
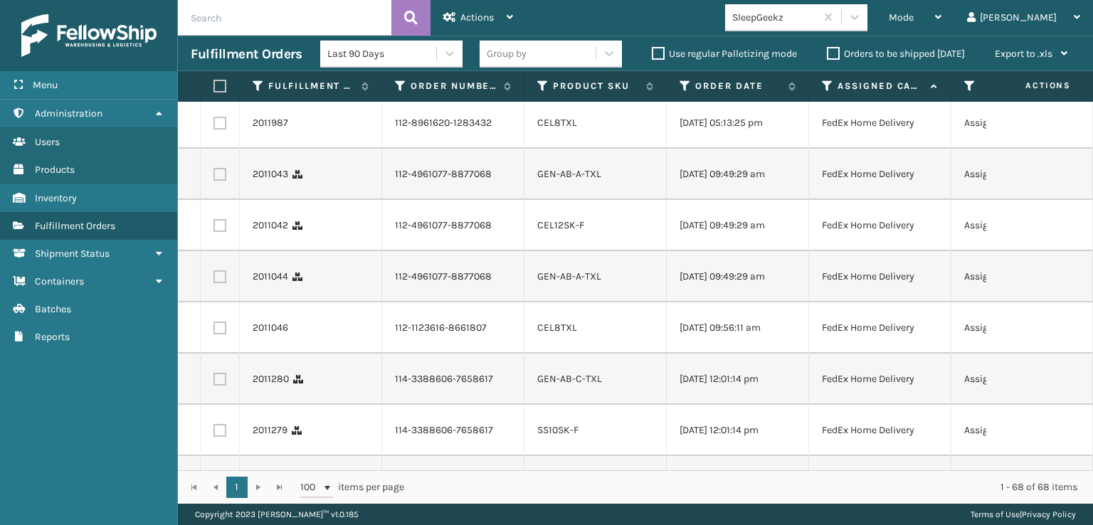
scroll to position [2063, 0]
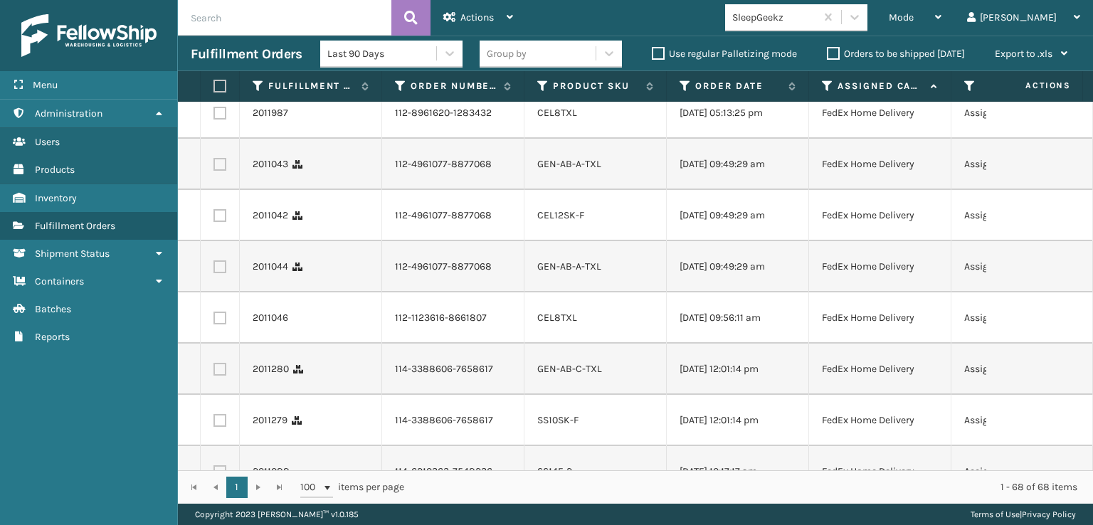
click at [218, 120] on label at bounding box center [219, 113] width 13 height 13
click at [214, 116] on input "checkbox" at bounding box center [213, 111] width 1 height 9
checkbox input "true"
click at [215, 171] on label at bounding box center [219, 164] width 13 height 13
click at [214, 167] on input "checkbox" at bounding box center [213, 162] width 1 height 9
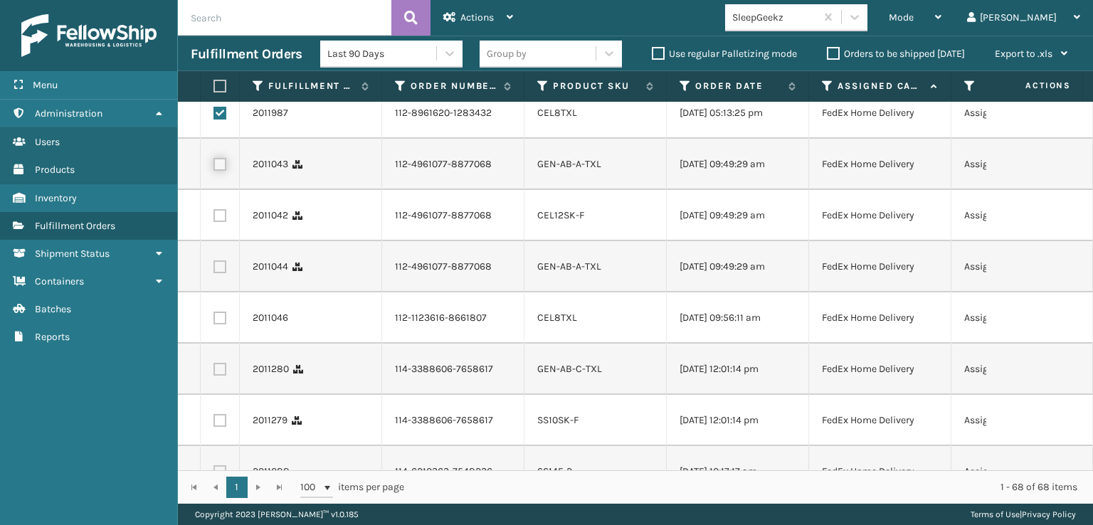
checkbox input "true"
click at [225, 273] on label at bounding box center [219, 266] width 13 height 13
click at [214, 270] on input "checkbox" at bounding box center [213, 264] width 1 height 9
checkbox input "true"
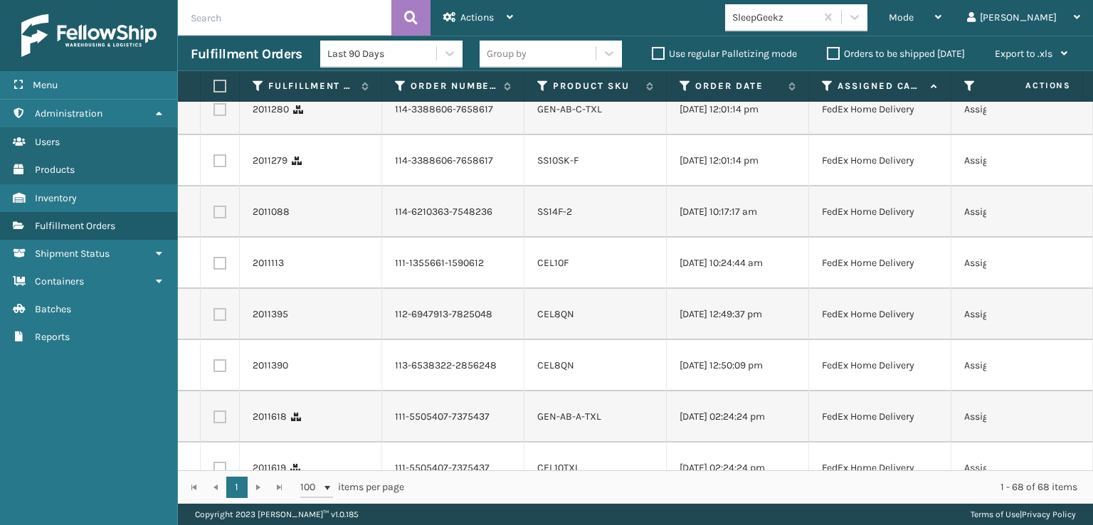
scroll to position [2348, 0]
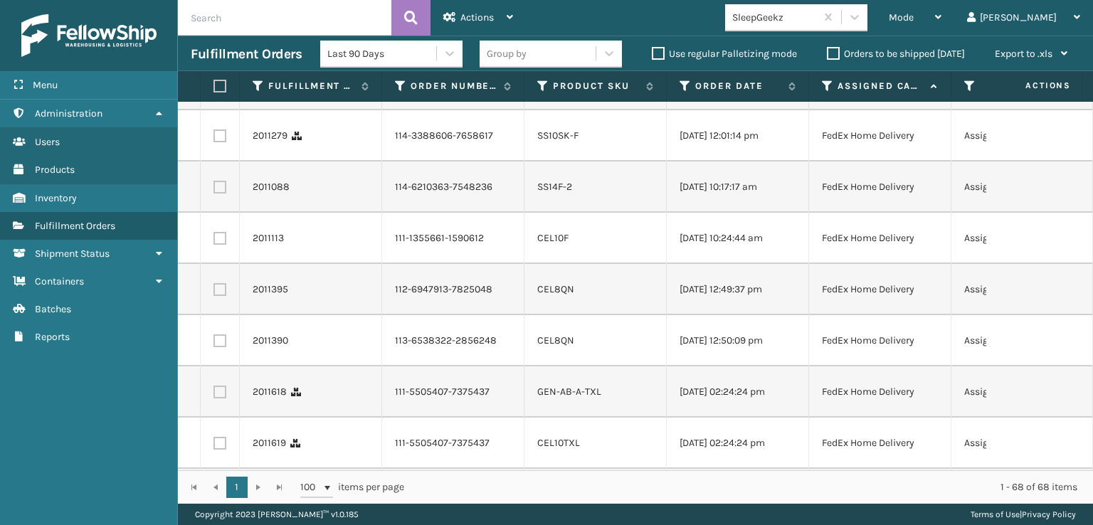
click at [221, 91] on label at bounding box center [219, 84] width 13 height 13
click at [214, 88] on input "checkbox" at bounding box center [213, 82] width 1 height 9
checkbox input "true"
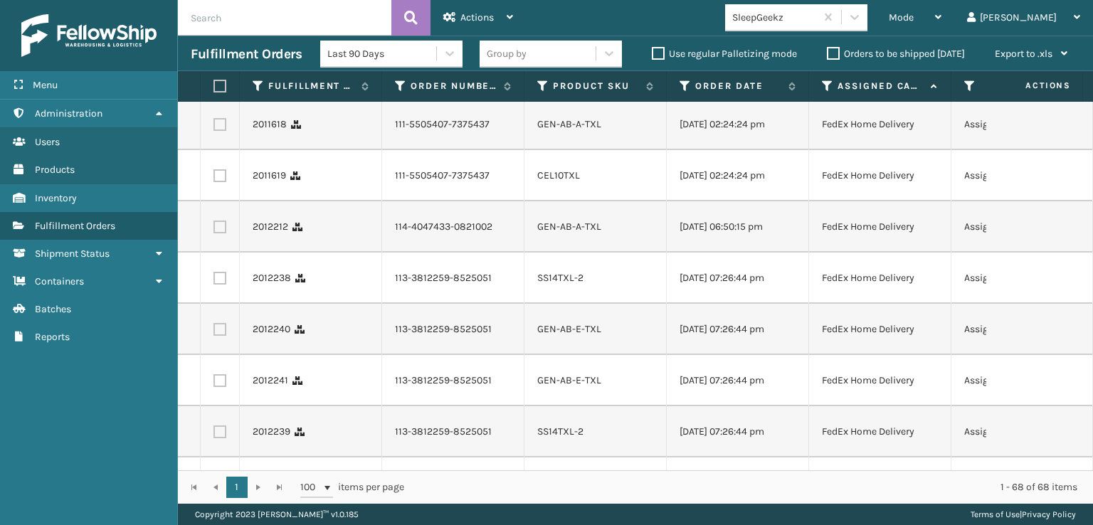
scroll to position [2633, 0]
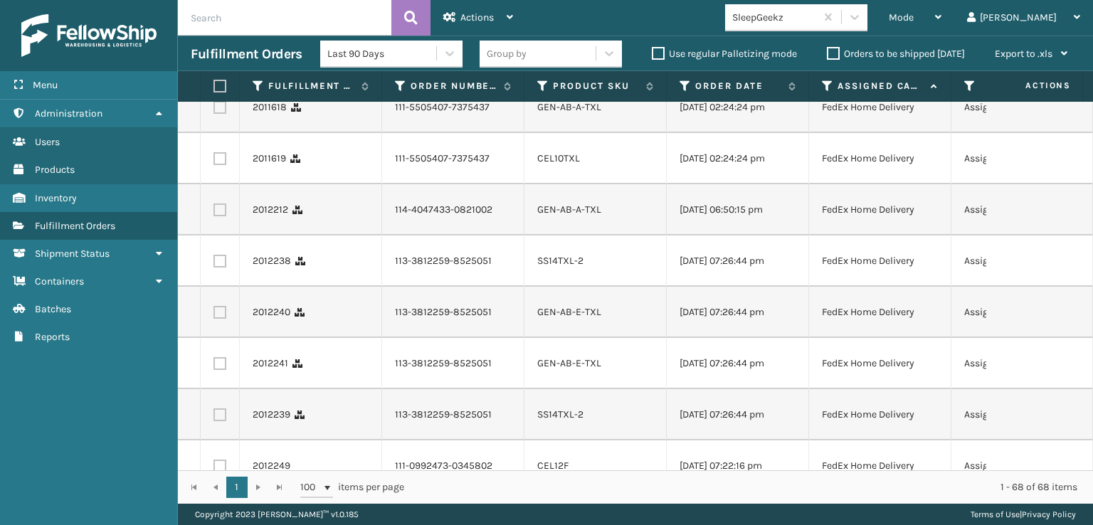
click at [221, 114] on label at bounding box center [219, 107] width 13 height 13
click at [214, 110] on input "checkbox" at bounding box center [213, 105] width 1 height 9
checkbox input "true"
click at [217, 216] on label at bounding box center [219, 209] width 13 height 13
click at [214, 213] on input "checkbox" at bounding box center [213, 207] width 1 height 9
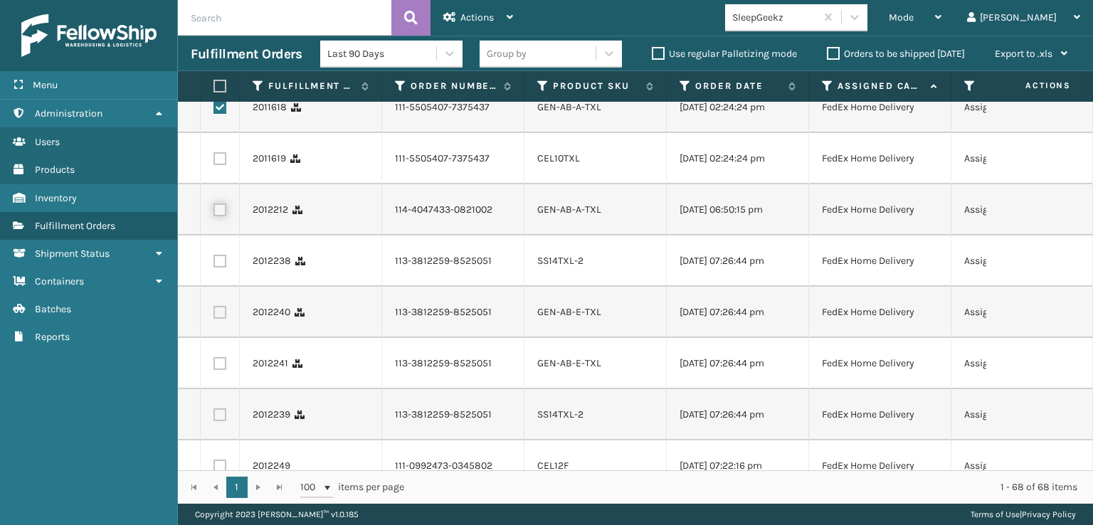
checkbox input "true"
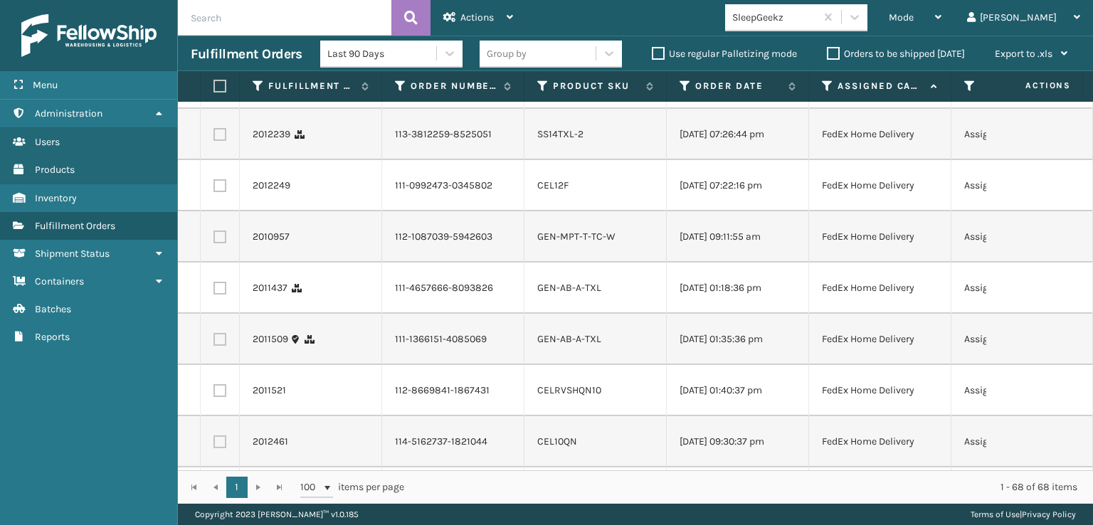
scroll to position [2917, 0]
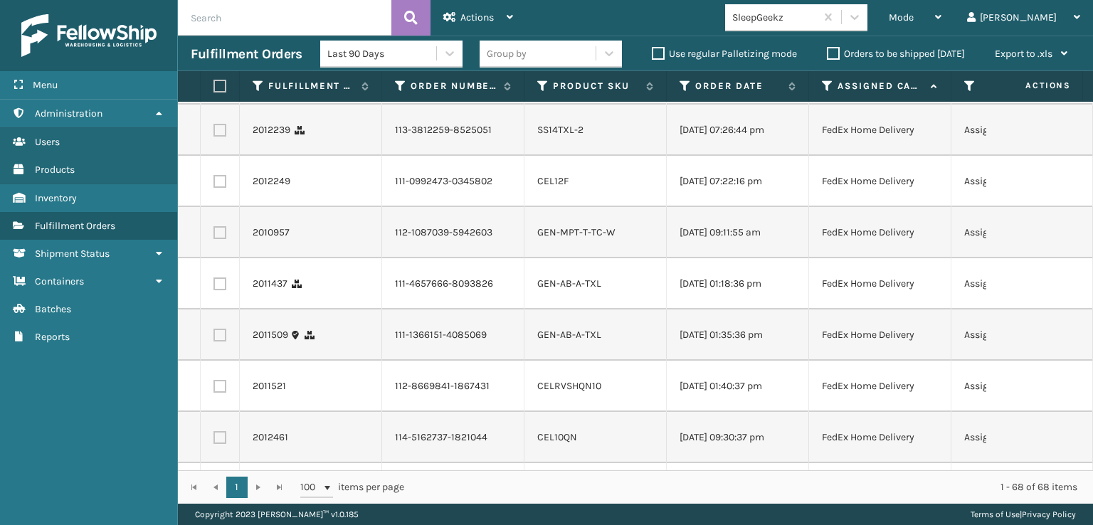
click at [220, 34] on label at bounding box center [219, 27] width 13 height 13
click at [214, 31] on input "checkbox" at bounding box center [213, 25] width 1 height 9
checkbox input "true"
click at [216, 85] on label at bounding box center [219, 79] width 13 height 13
click at [214, 82] on input "checkbox" at bounding box center [213, 77] width 1 height 9
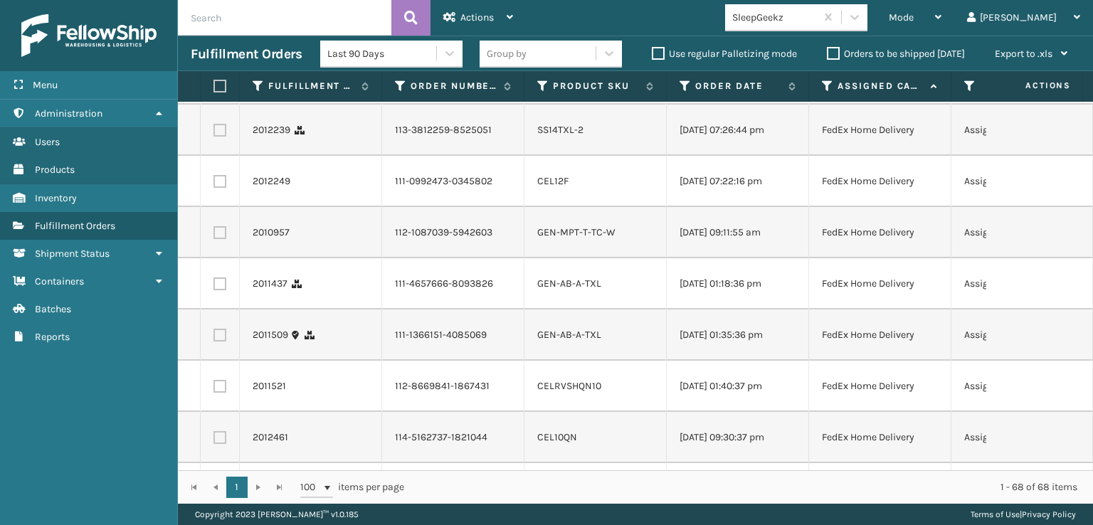
checkbox input "true"
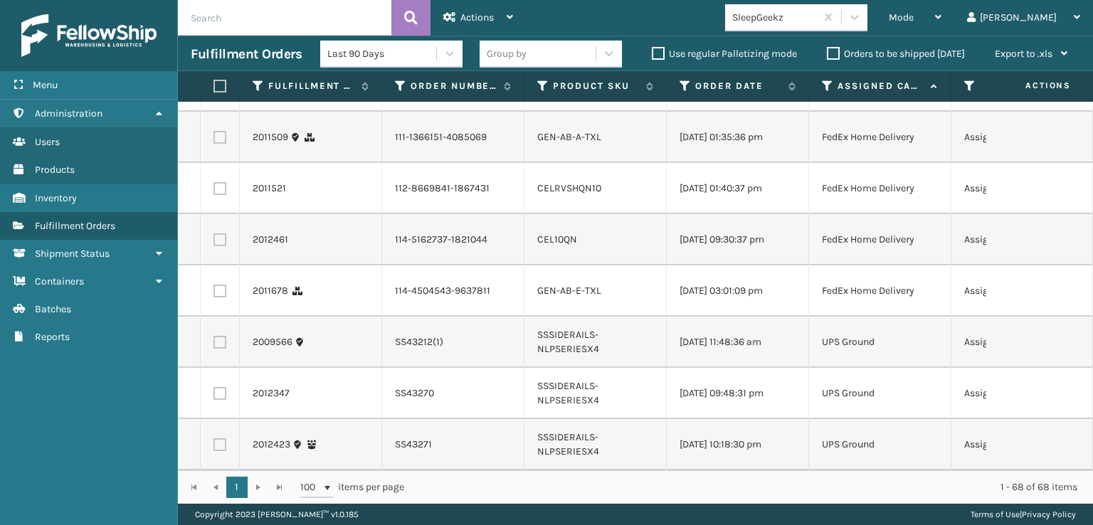
scroll to position [3202, 0]
click at [221, 92] on label at bounding box center [219, 86] width 13 height 13
click at [214, 89] on input "checkbox" at bounding box center [213, 84] width 1 height 9
checkbox input "true"
click at [225, 144] on label at bounding box center [219, 137] width 13 height 13
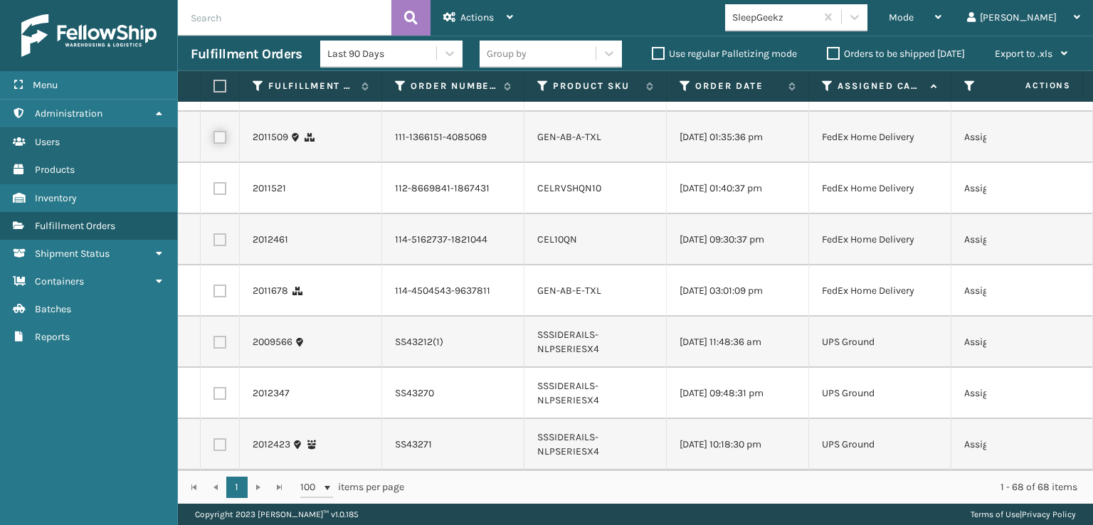
click at [214, 140] on input "checkbox" at bounding box center [213, 135] width 1 height 9
checkbox input "true"
click at [216, 297] on label at bounding box center [219, 291] width 13 height 13
click at [214, 294] on input "checkbox" at bounding box center [213, 289] width 1 height 9
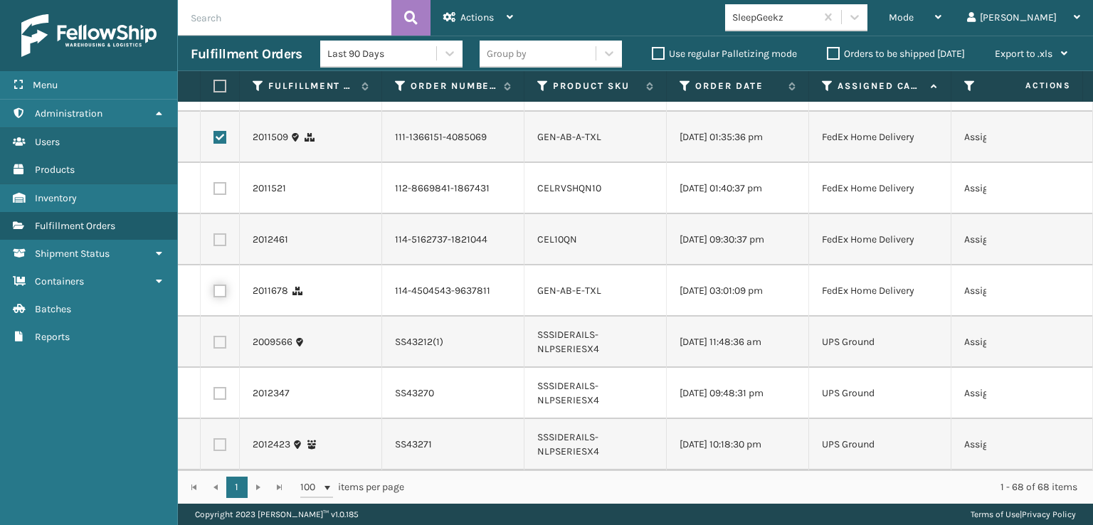
checkbox input "true"
click at [223, 233] on label at bounding box center [219, 239] width 13 height 13
click at [214, 233] on input "checkbox" at bounding box center [213, 237] width 1 height 9
checkbox input "true"
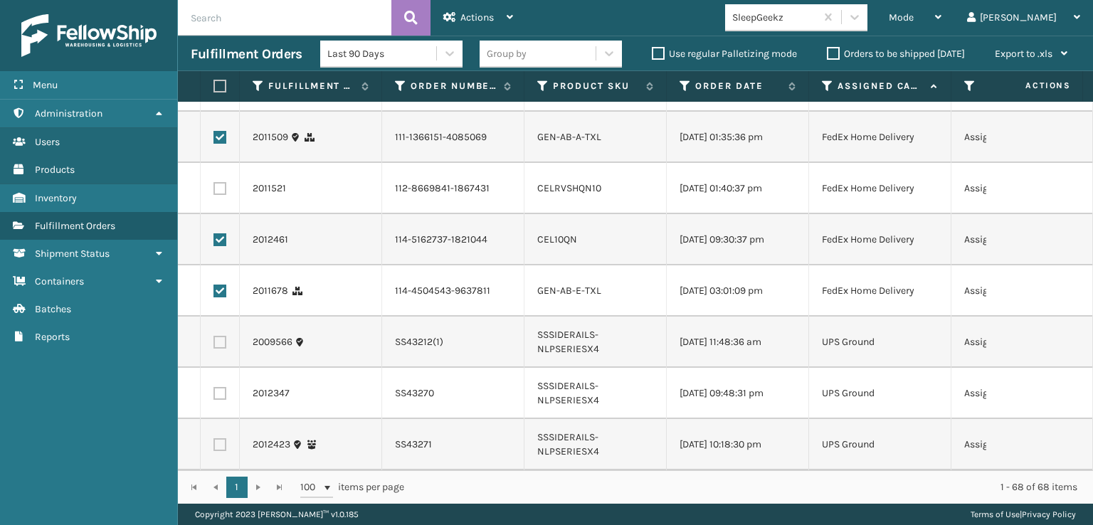
click at [216, 182] on label at bounding box center [219, 188] width 13 height 13
click at [214, 182] on input "checkbox" at bounding box center [213, 186] width 1 height 9
checkbox input "true"
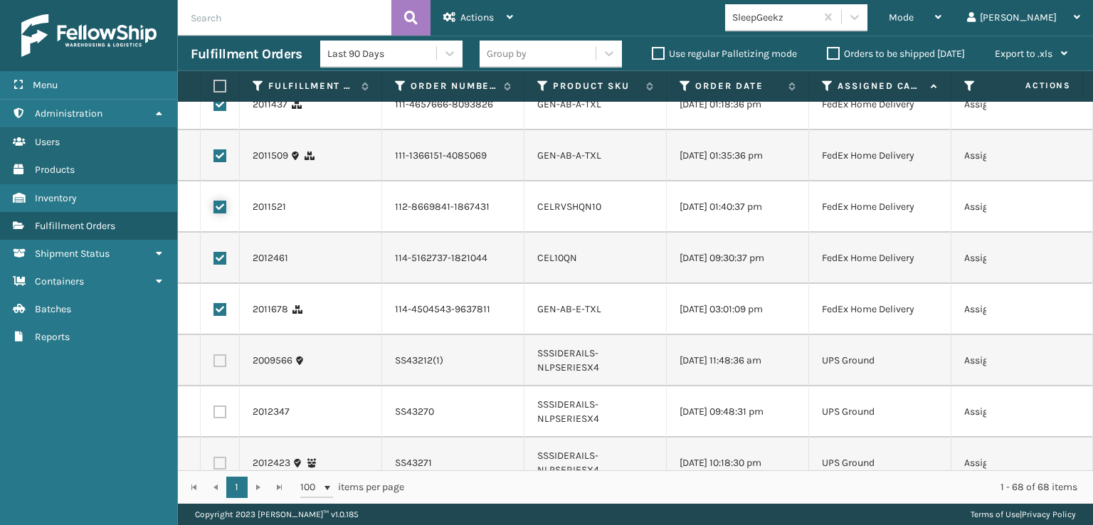
scroll to position [3094, 0]
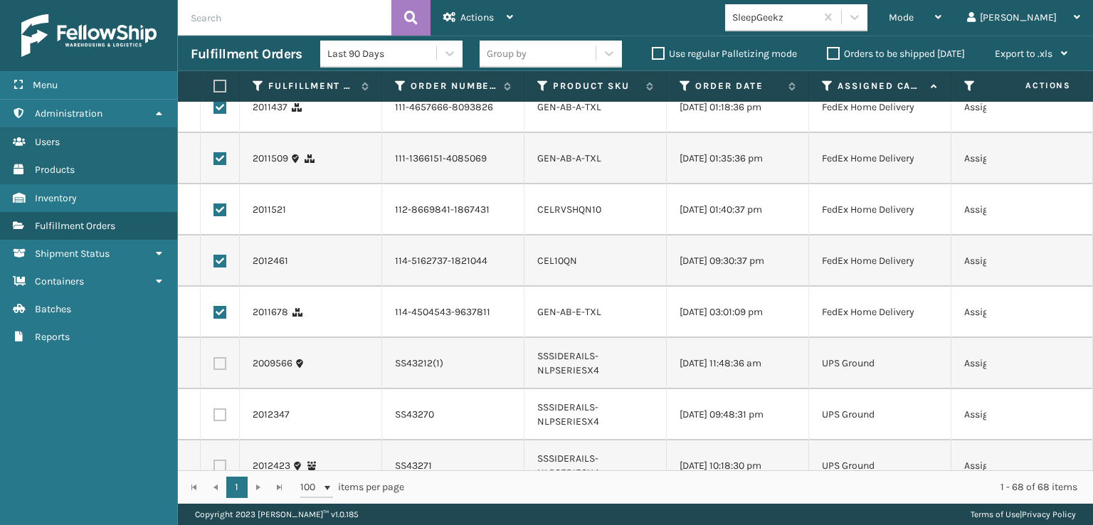
checkbox input "true"
click at [223, 11] on label at bounding box center [219, 5] width 13 height 13
click at [214, 8] on input "checkbox" at bounding box center [213, 3] width 1 height 9
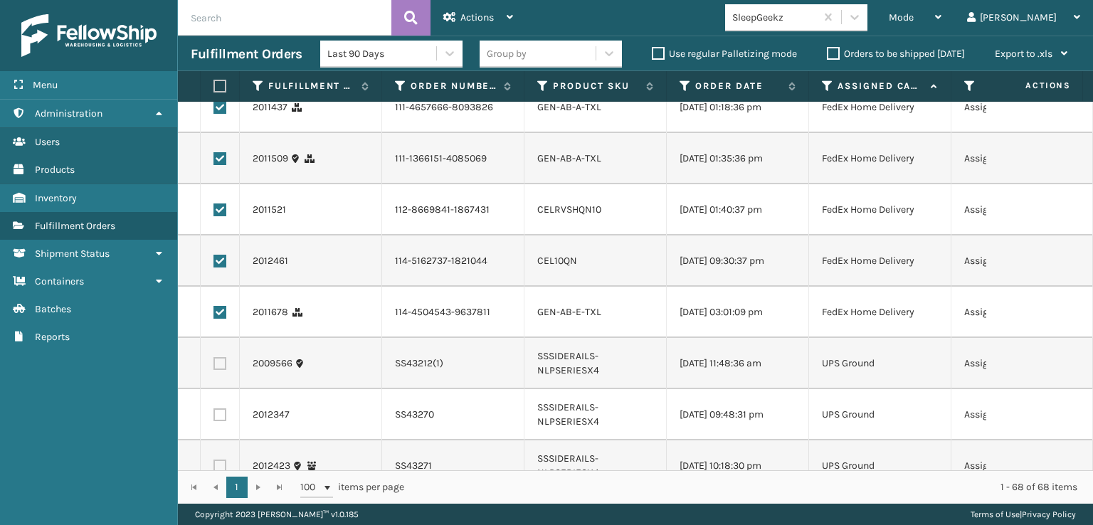
checkbox input "true"
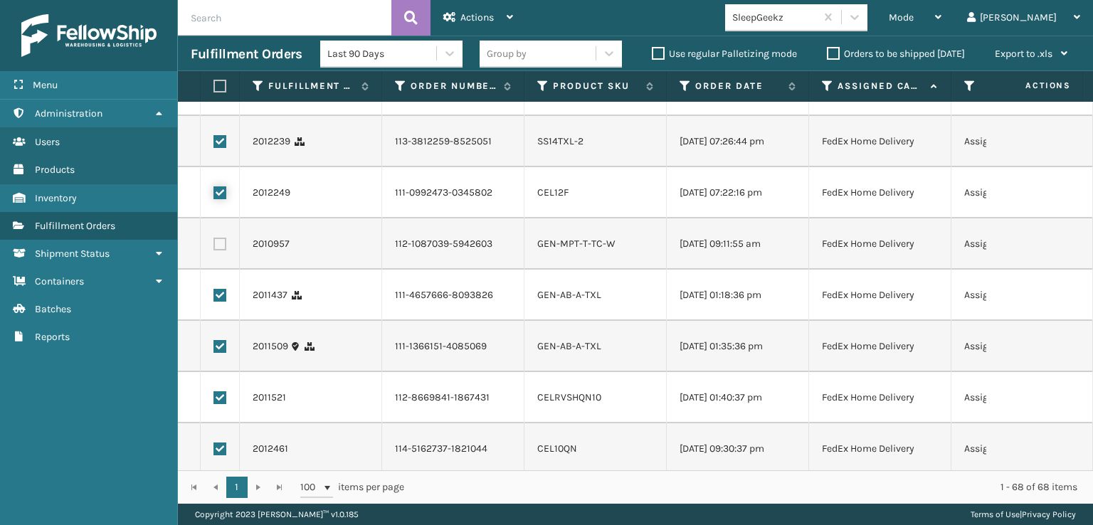
scroll to position [2880, 0]
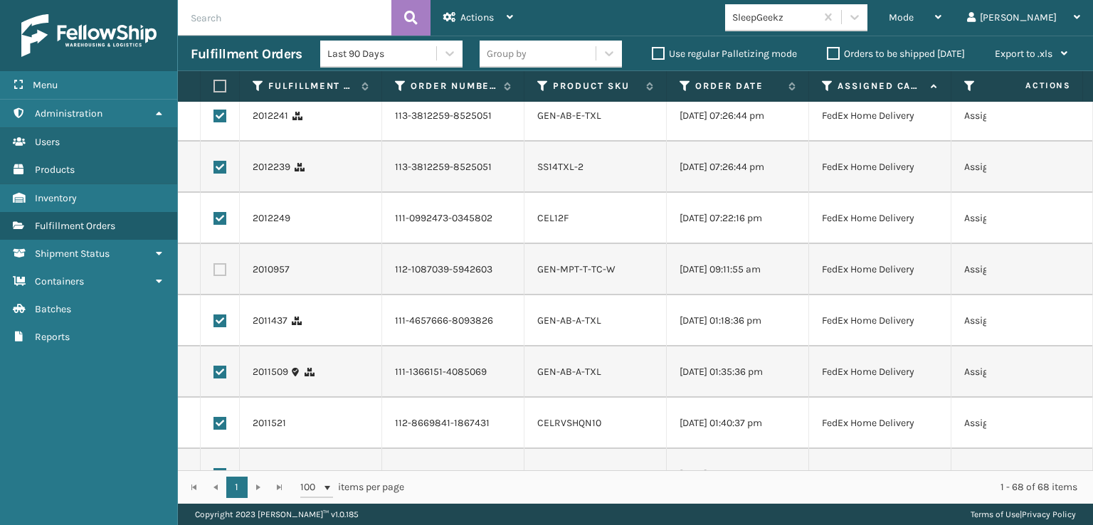
click at [220, 39] on td at bounding box center [220, 13] width 39 height 51
click at [219, 20] on label at bounding box center [219, 13] width 13 height 13
click at [214, 16] on input "checkbox" at bounding box center [213, 11] width 1 height 9
checkbox input "true"
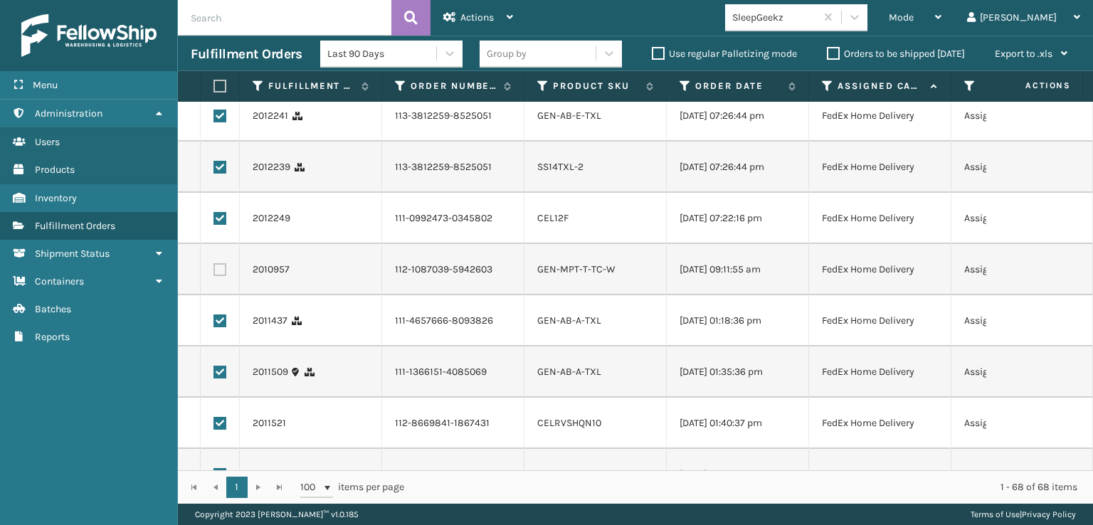
checkbox input "true"
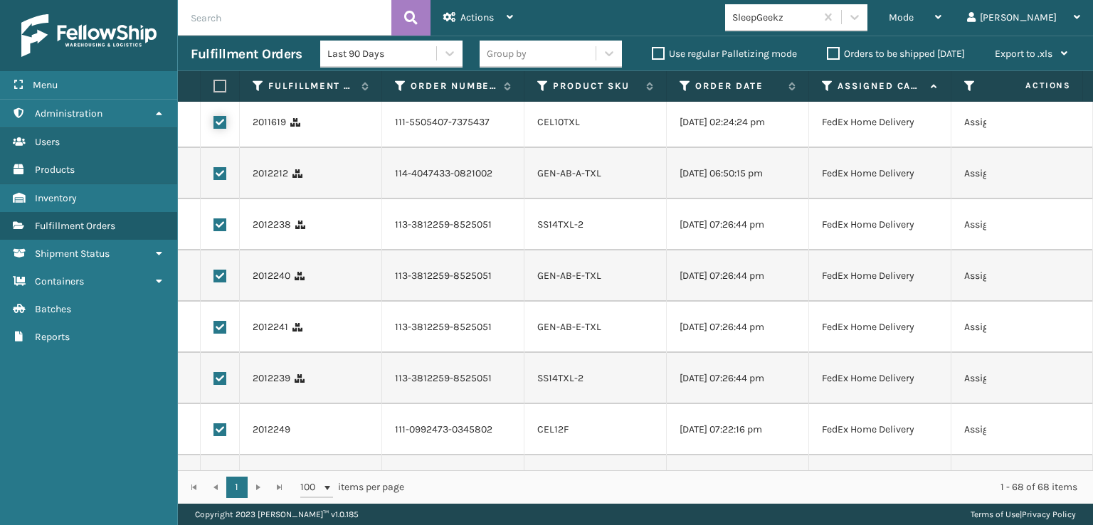
scroll to position [2667, 0]
click at [213, 28] on label at bounding box center [219, 22] width 13 height 13
click at [213, 25] on input "checkbox" at bounding box center [213, 20] width 1 height 9
checkbox input "true"
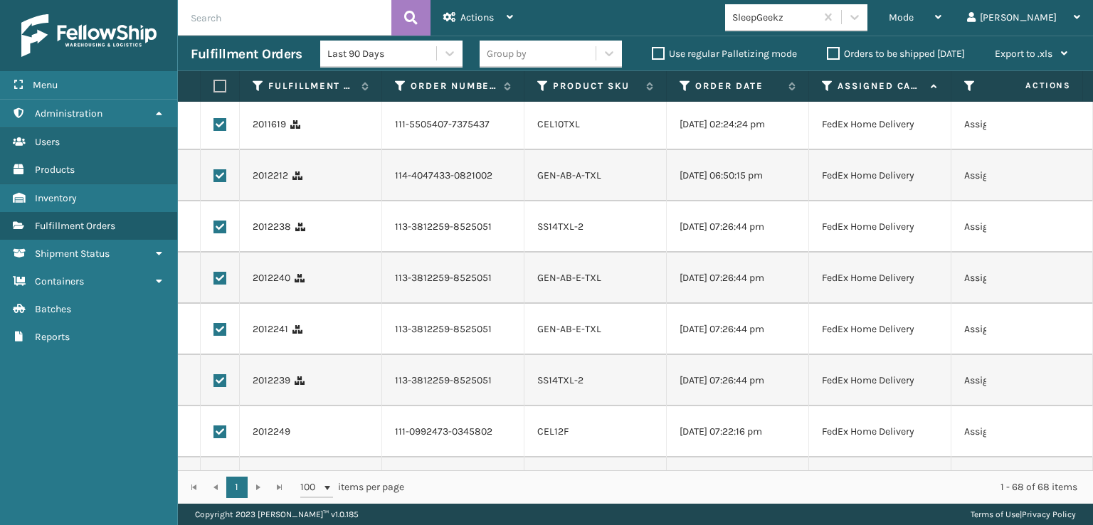
checkbox input "true"
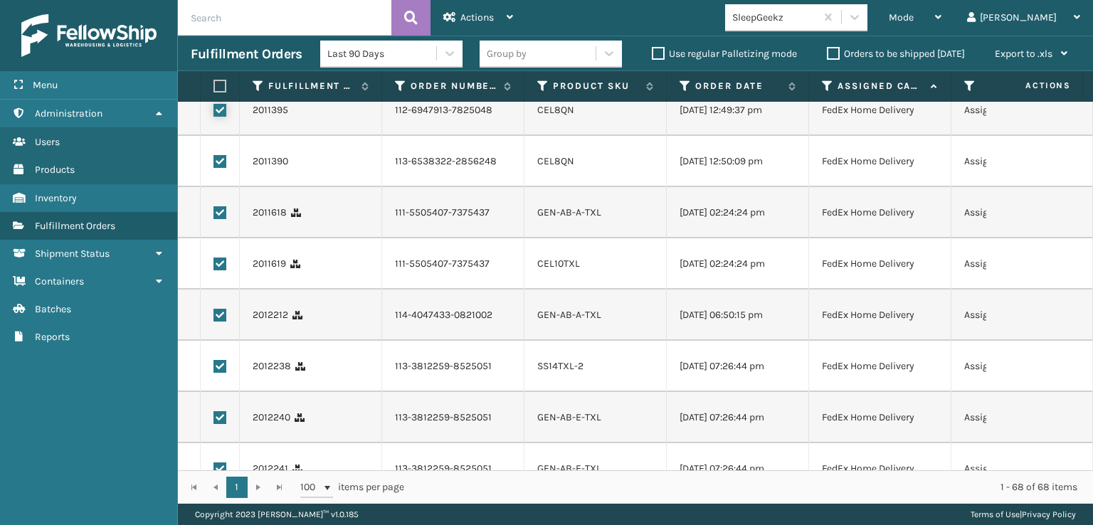
scroll to position [2524, 0]
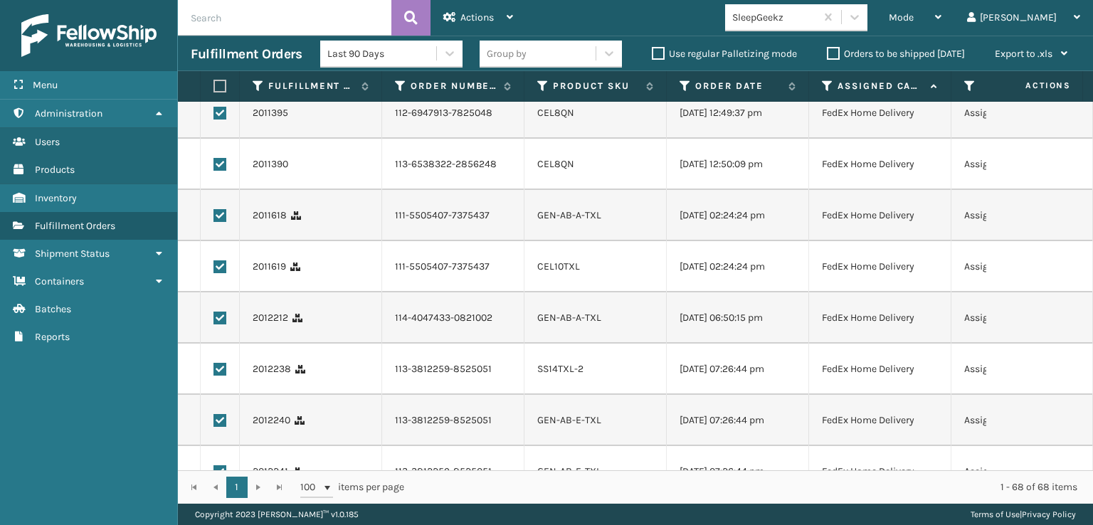
click at [219, 68] on label at bounding box center [219, 61] width 13 height 13
click at [214, 65] on input "checkbox" at bounding box center [213, 59] width 1 height 9
checkbox input "true"
click at [216, 17] on label at bounding box center [219, 10] width 13 height 13
click at [214, 14] on input "checkbox" at bounding box center [213, 8] width 1 height 9
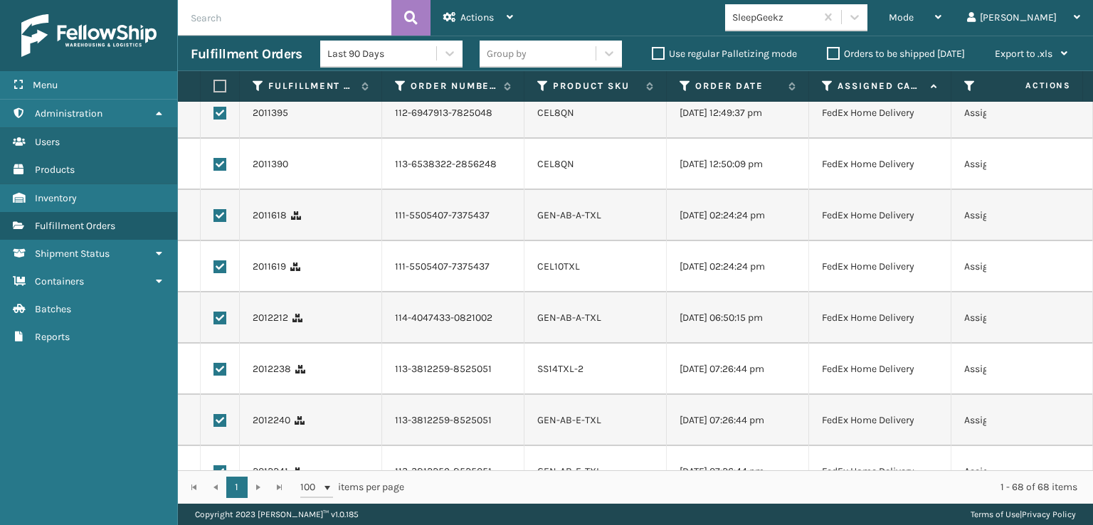
checkbox input "true"
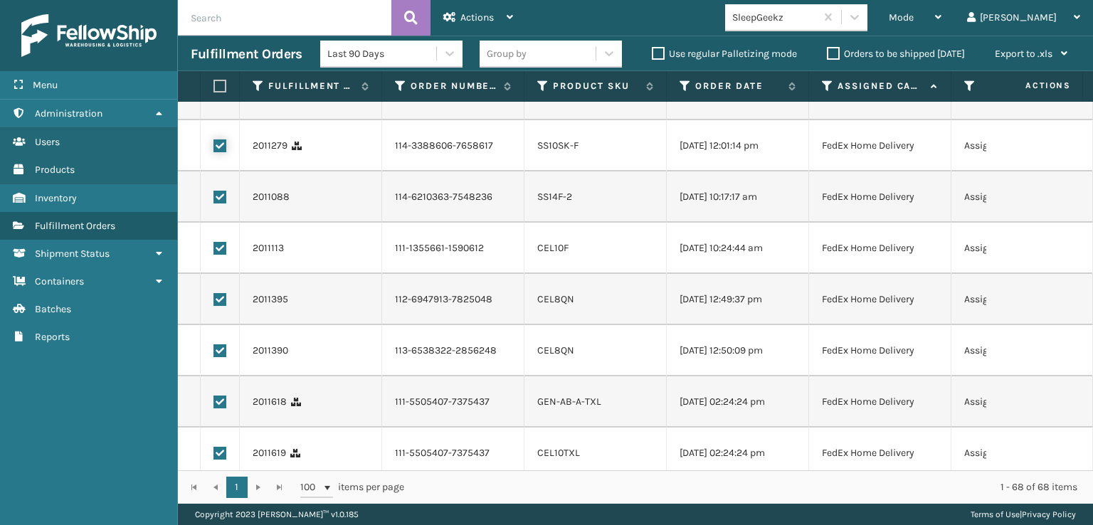
scroll to position [2311, 0]
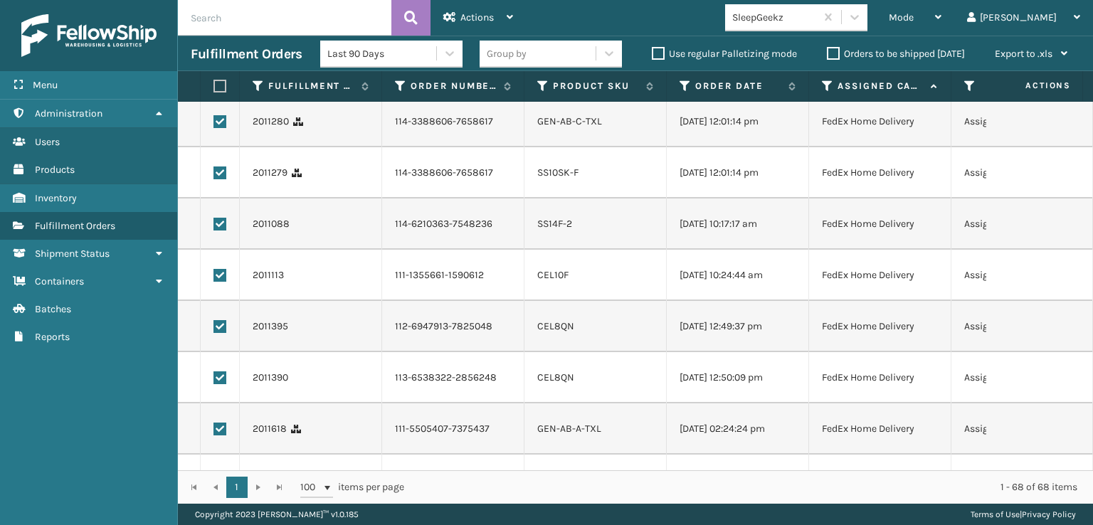
click at [223, 77] on label at bounding box center [219, 70] width 13 height 13
click at [214, 73] on input "checkbox" at bounding box center [213, 68] width 1 height 9
checkbox input "true"
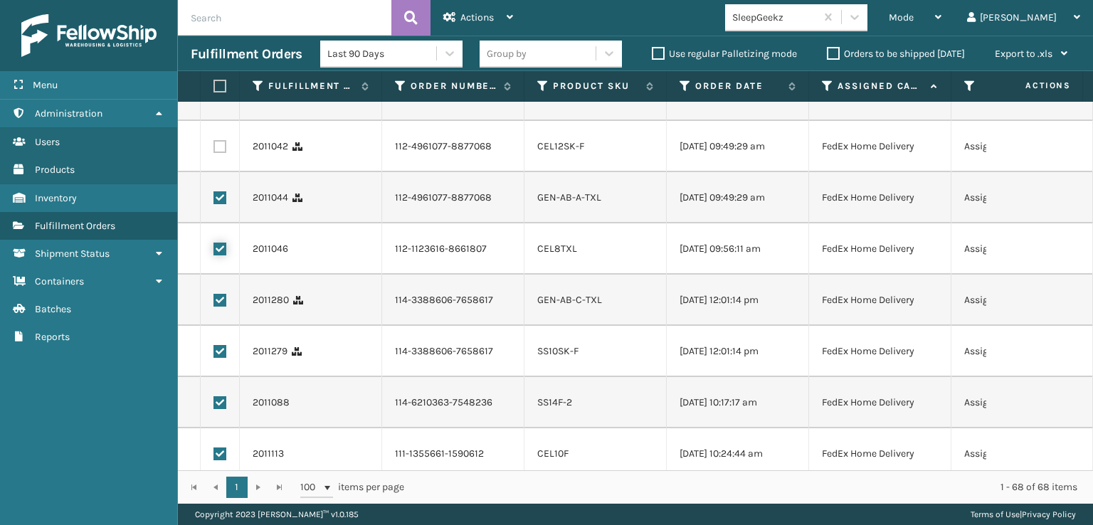
scroll to position [2097, 0]
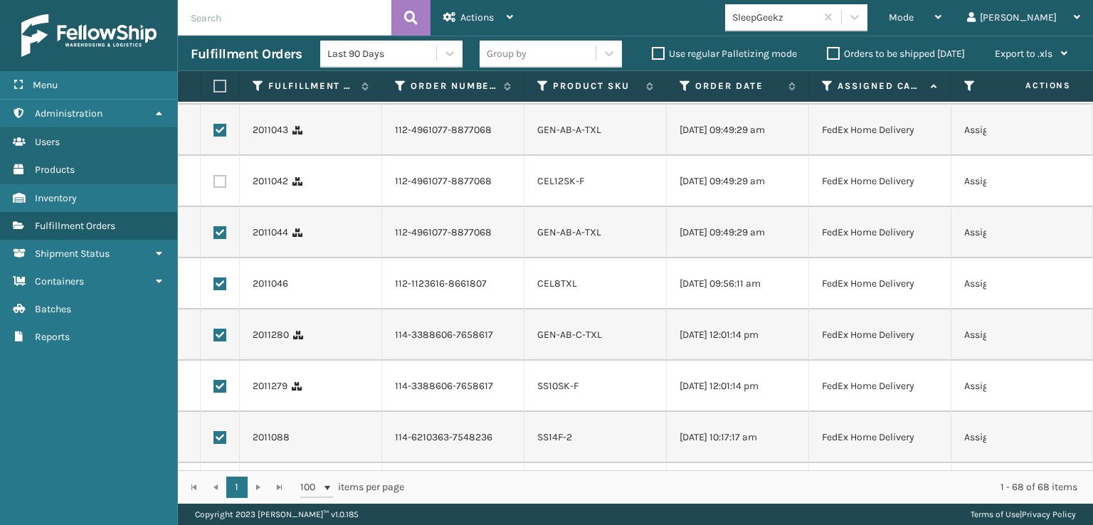
click at [221, 207] on td at bounding box center [220, 181] width 39 height 51
click at [218, 188] on label at bounding box center [219, 181] width 13 height 13
click at [214, 184] on input "checkbox" at bounding box center [213, 179] width 1 height 9
checkbox input "true"
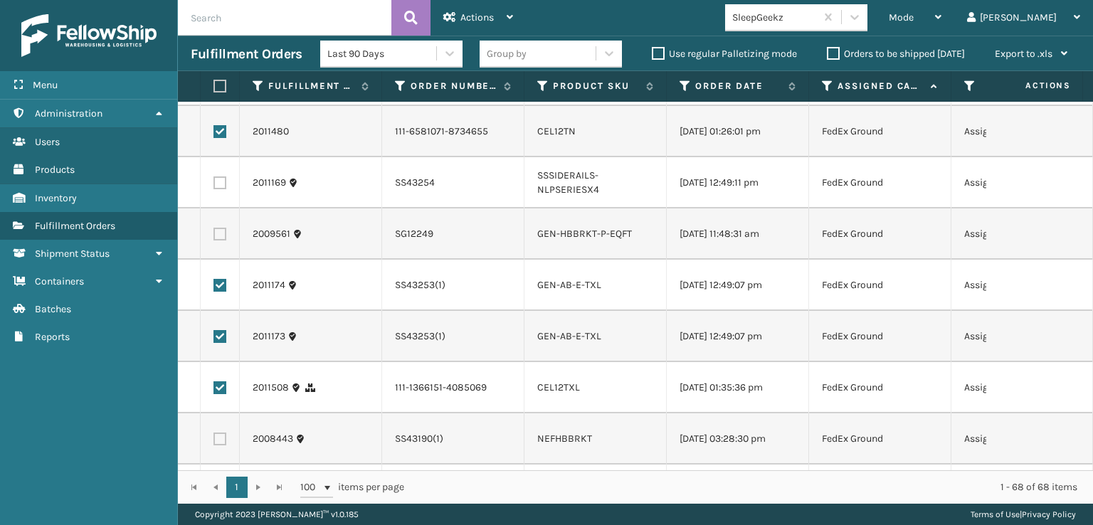
scroll to position [959, 0]
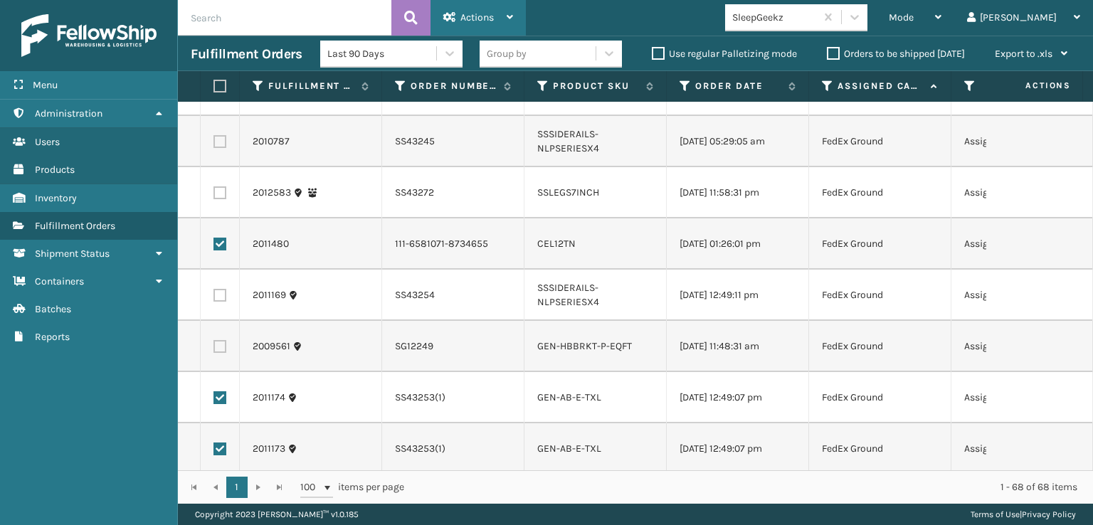
click at [466, 14] on span "Actions" at bounding box center [476, 17] width 33 height 12
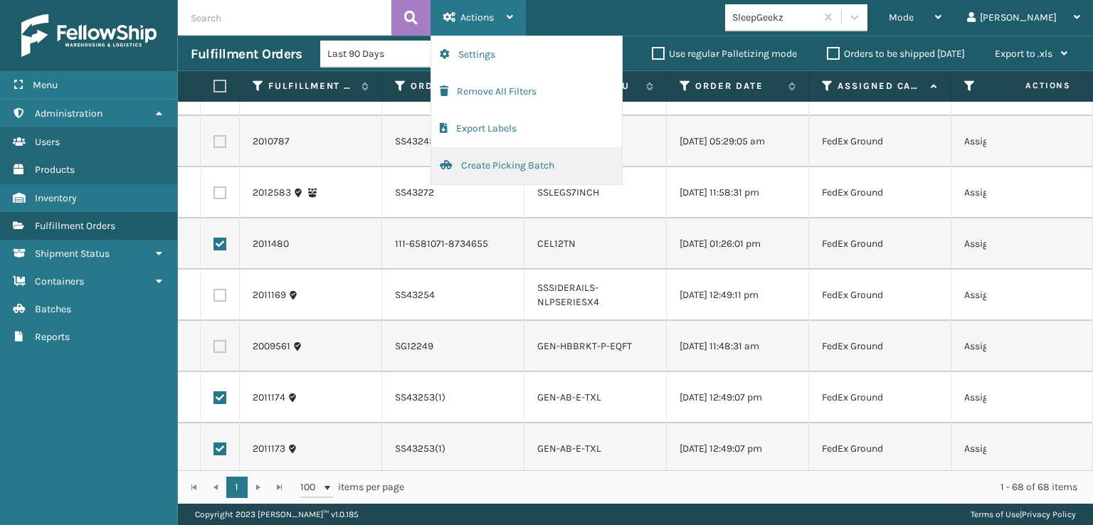
click at [520, 162] on button "Create Picking Batch" at bounding box center [526, 165] width 191 height 37
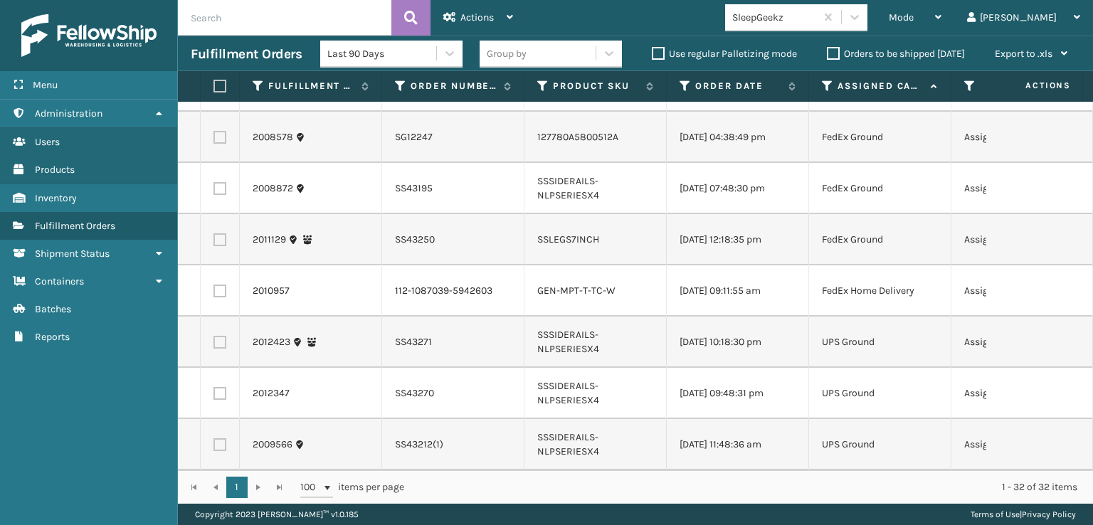
scroll to position [1306, 0]
click at [222, 80] on label at bounding box center [217, 86] width 9 height 13
click at [214, 82] on input "checkbox" at bounding box center [213, 86] width 1 height 9
checkbox input "true"
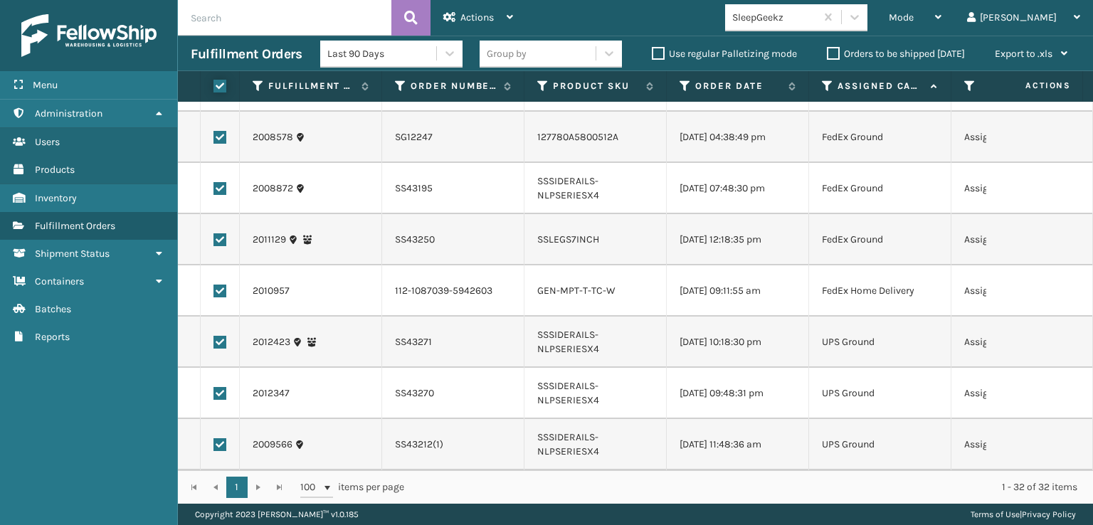
checkbox input "true"
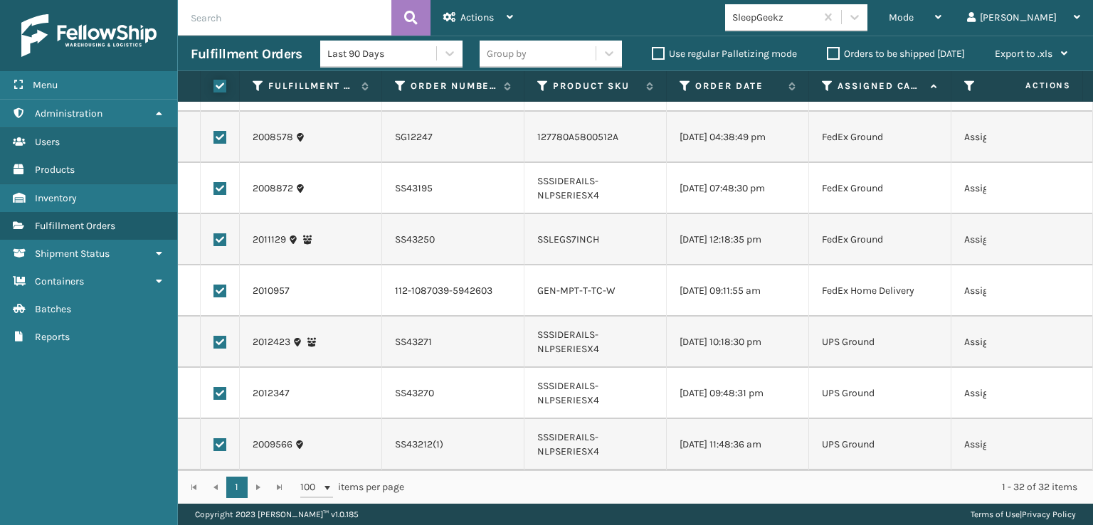
checkbox input "true"
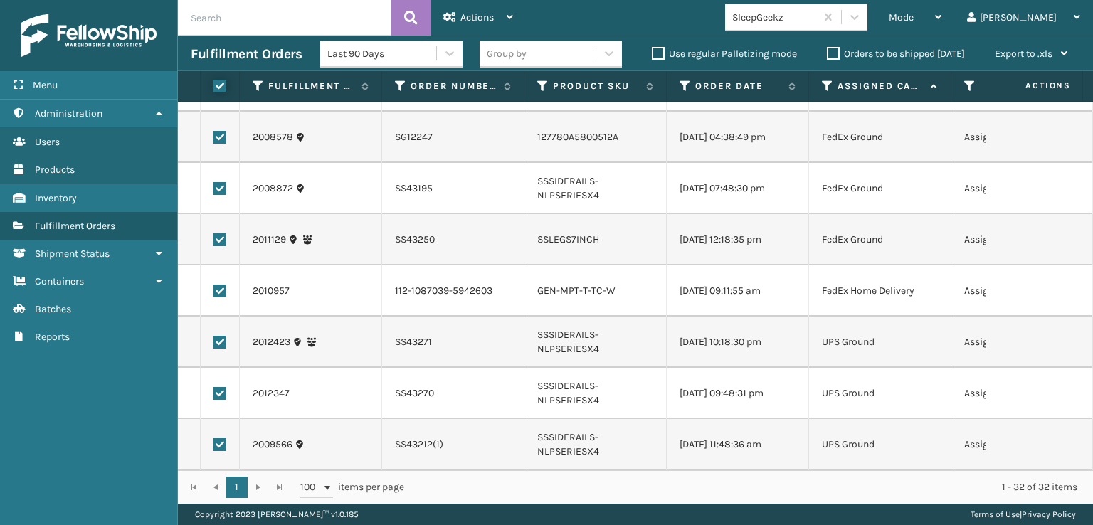
checkbox input "true"
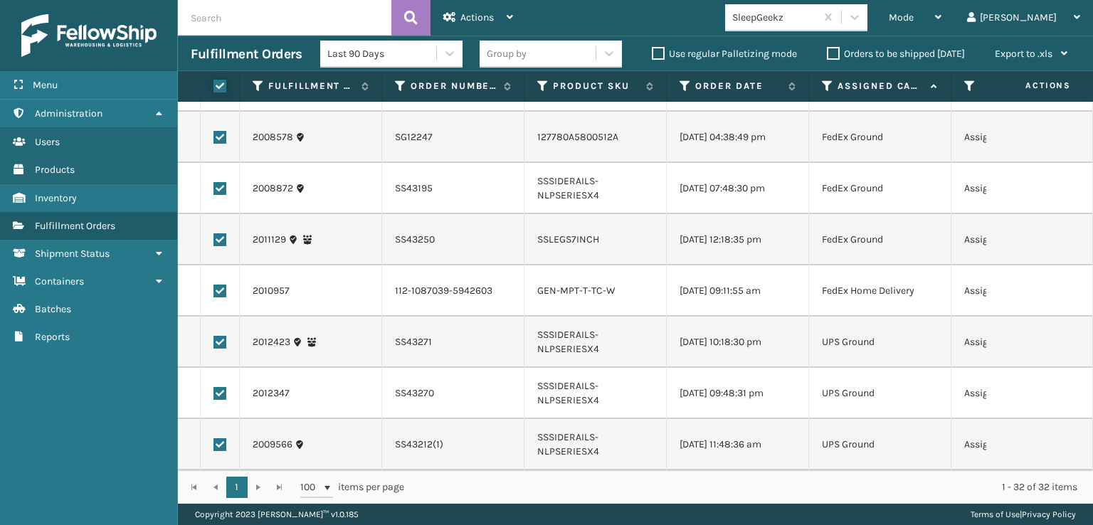
checkbox input "true"
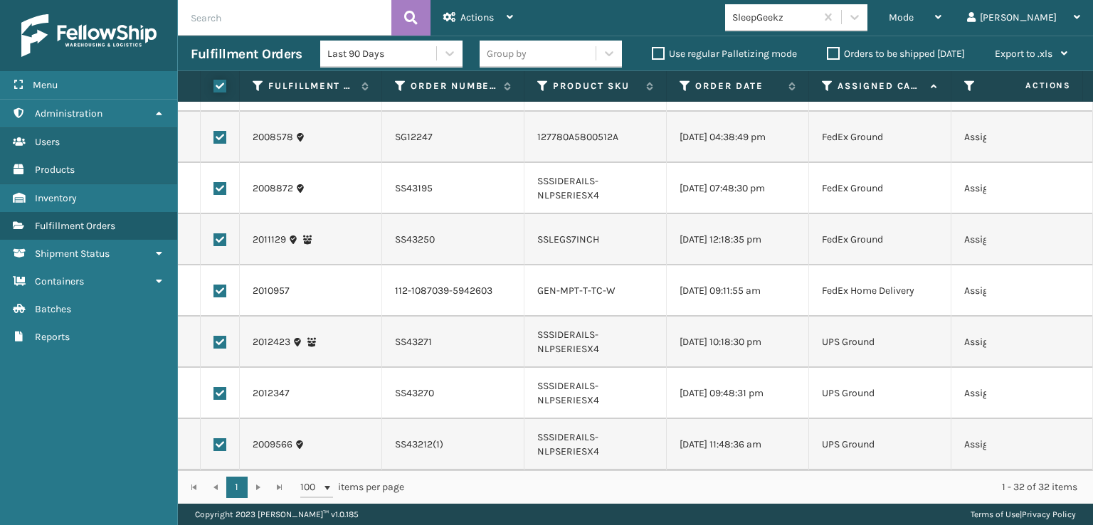
checkbox input "true"
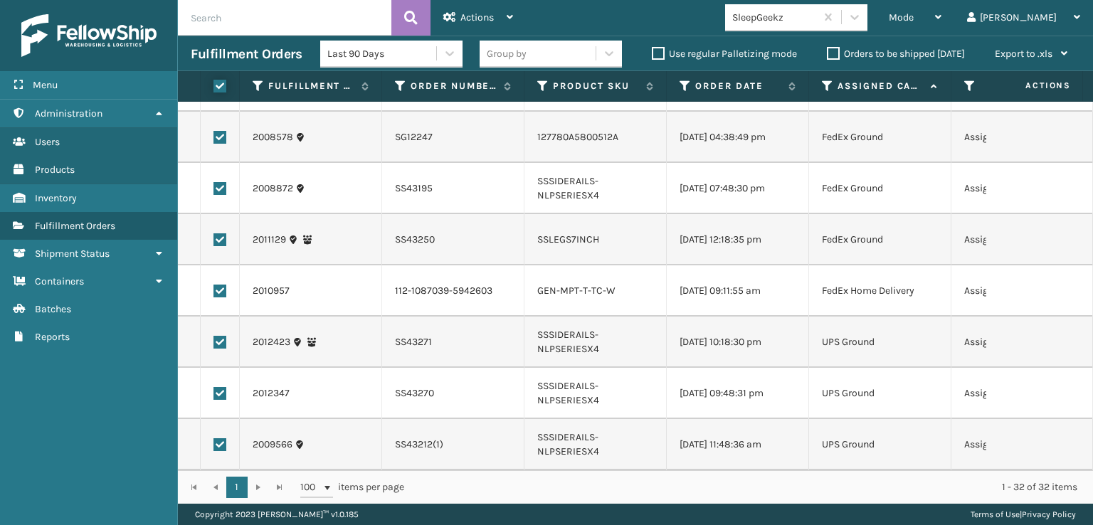
checkbox input "true"
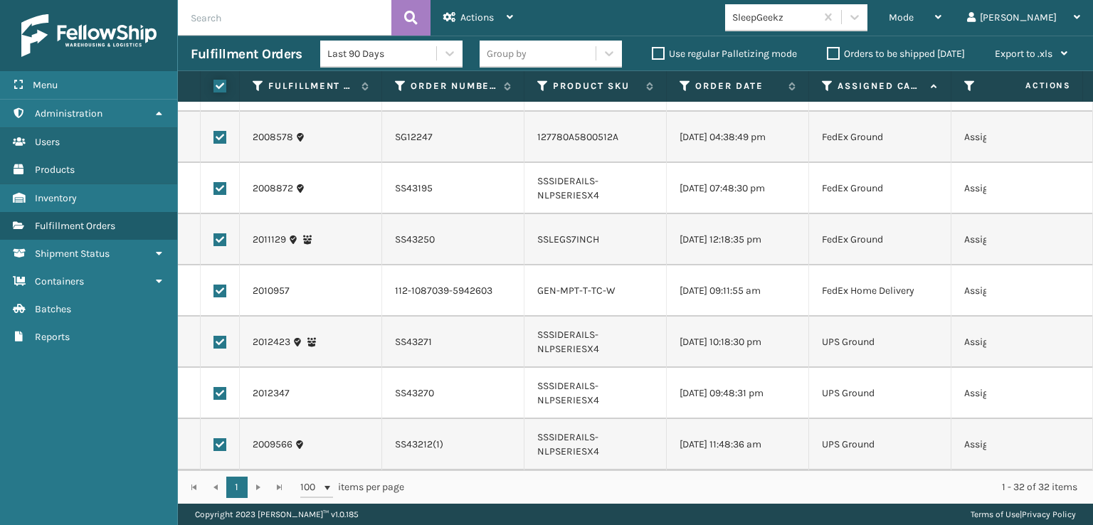
checkbox input "true"
click at [487, 12] on span "Actions" at bounding box center [476, 17] width 33 height 12
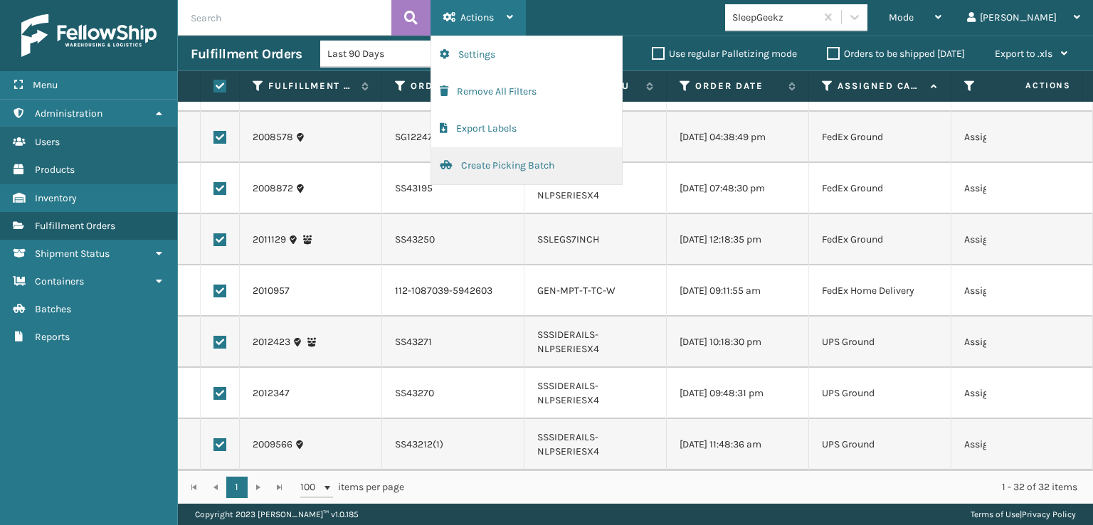
click at [516, 159] on button "Create Picking Batch" at bounding box center [526, 165] width 191 height 37
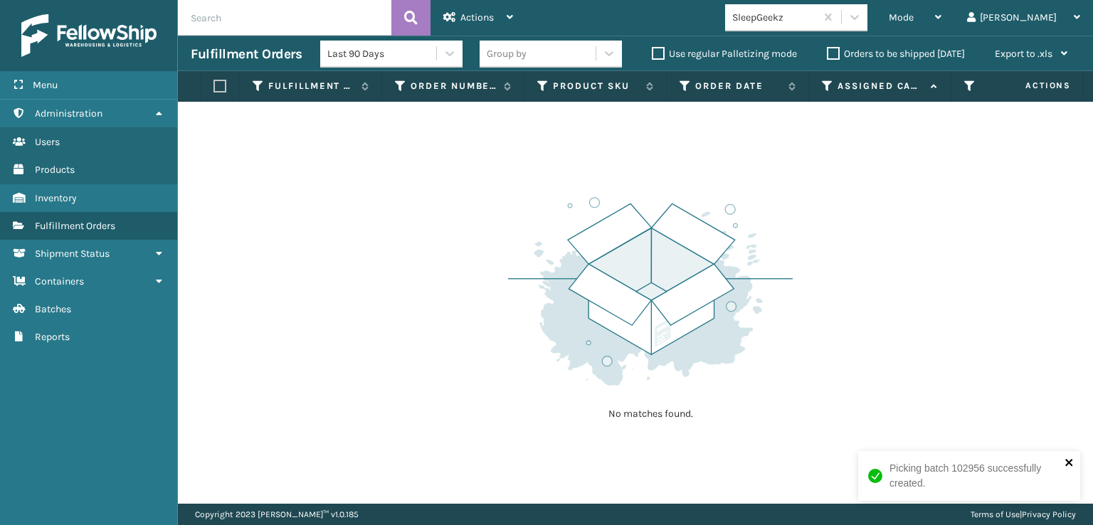
click at [1068, 462] on icon "close" at bounding box center [1068, 462] width 7 height 7
click at [862, 21] on icon at bounding box center [854, 17] width 14 height 14
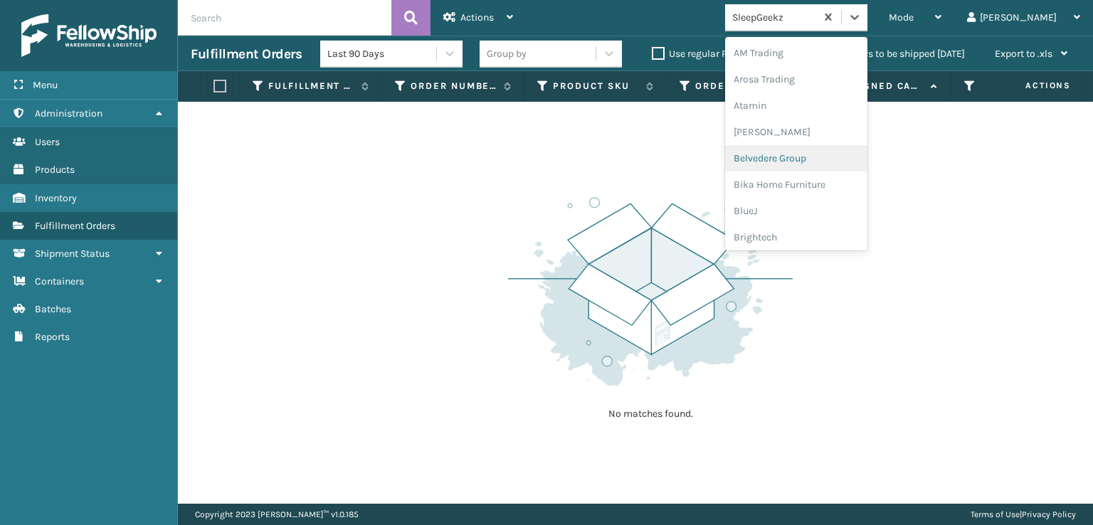
click at [485, 265] on div "No matches found." at bounding box center [635, 303] width 915 height 402
